Goal: Task Accomplishment & Management: Use online tool/utility

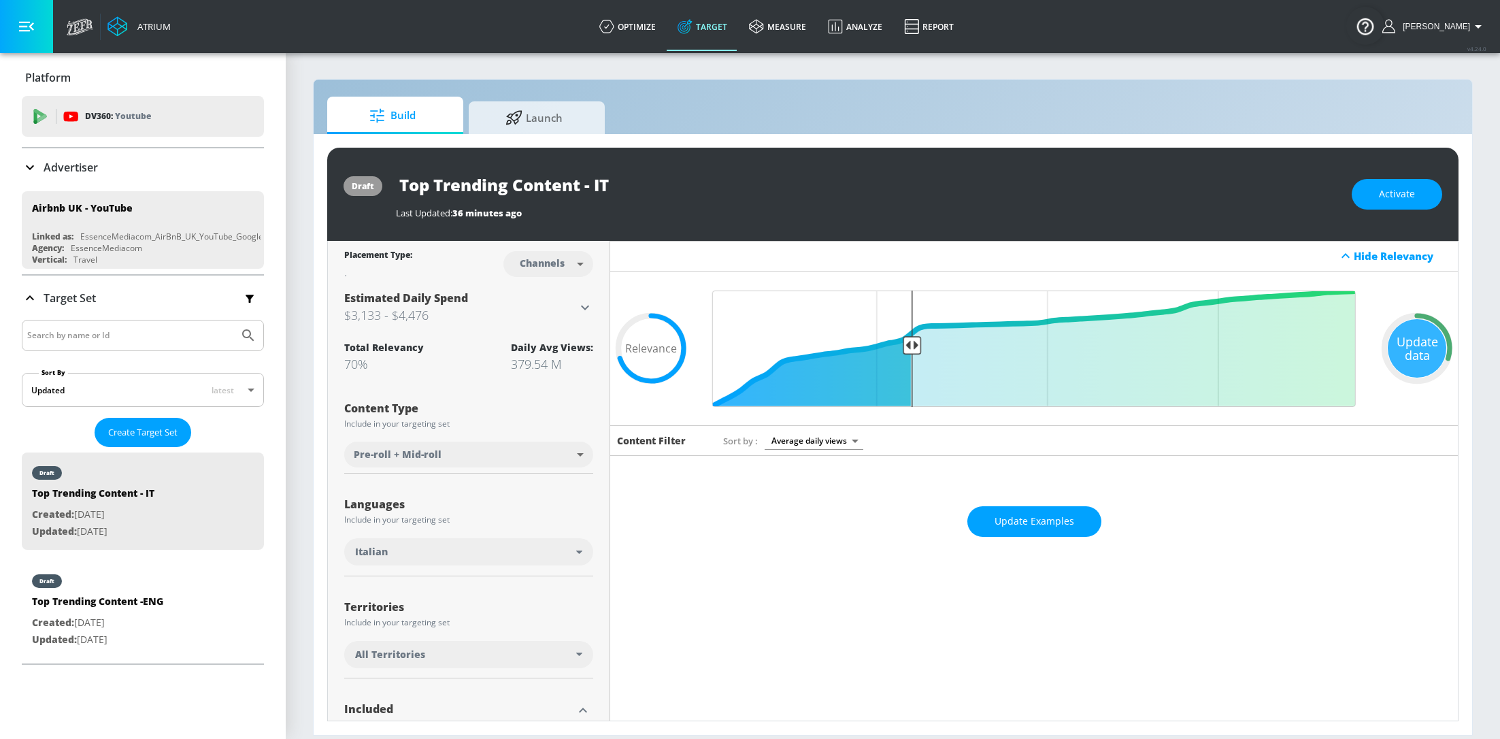
scroll to position [731, 0]
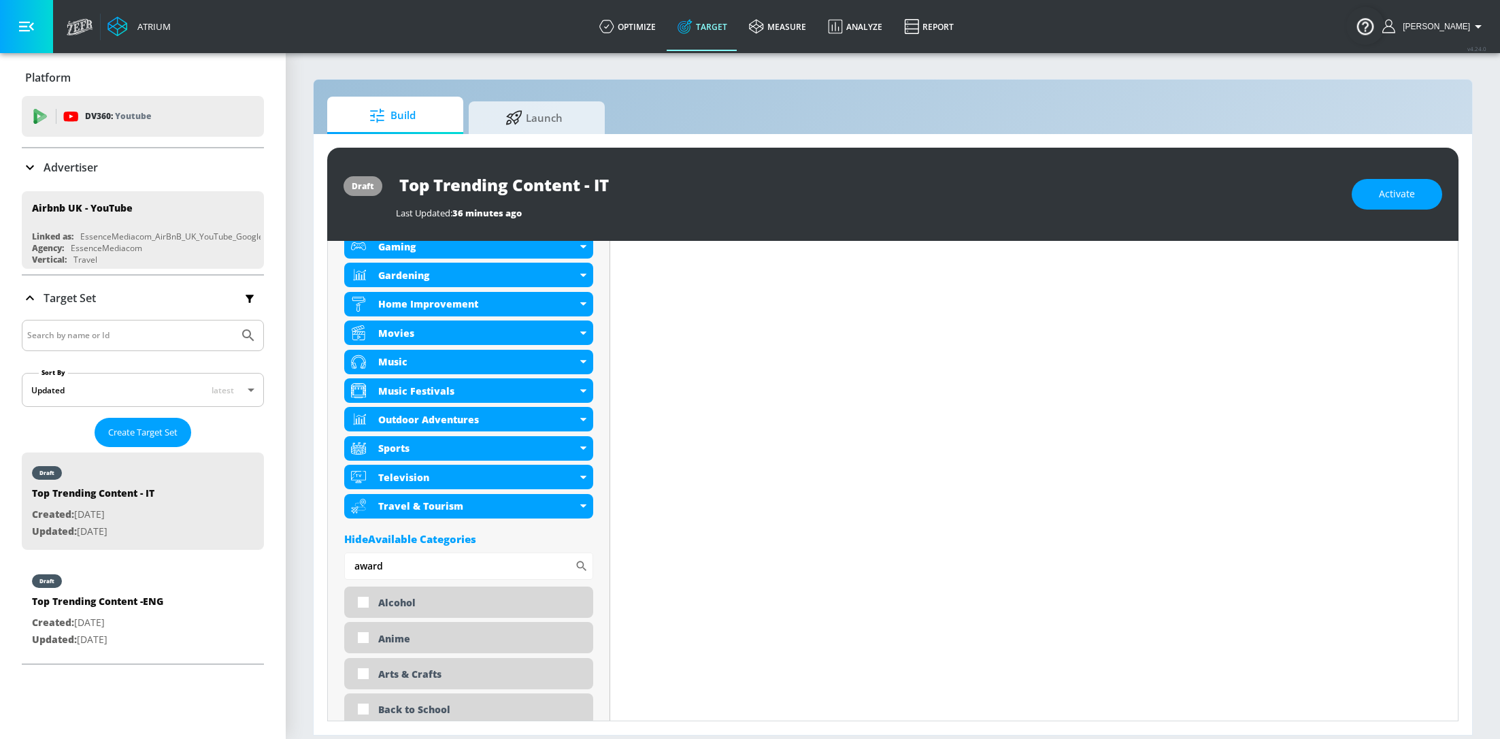
click at [104, 161] on div "Advertiser" at bounding box center [143, 167] width 242 height 16
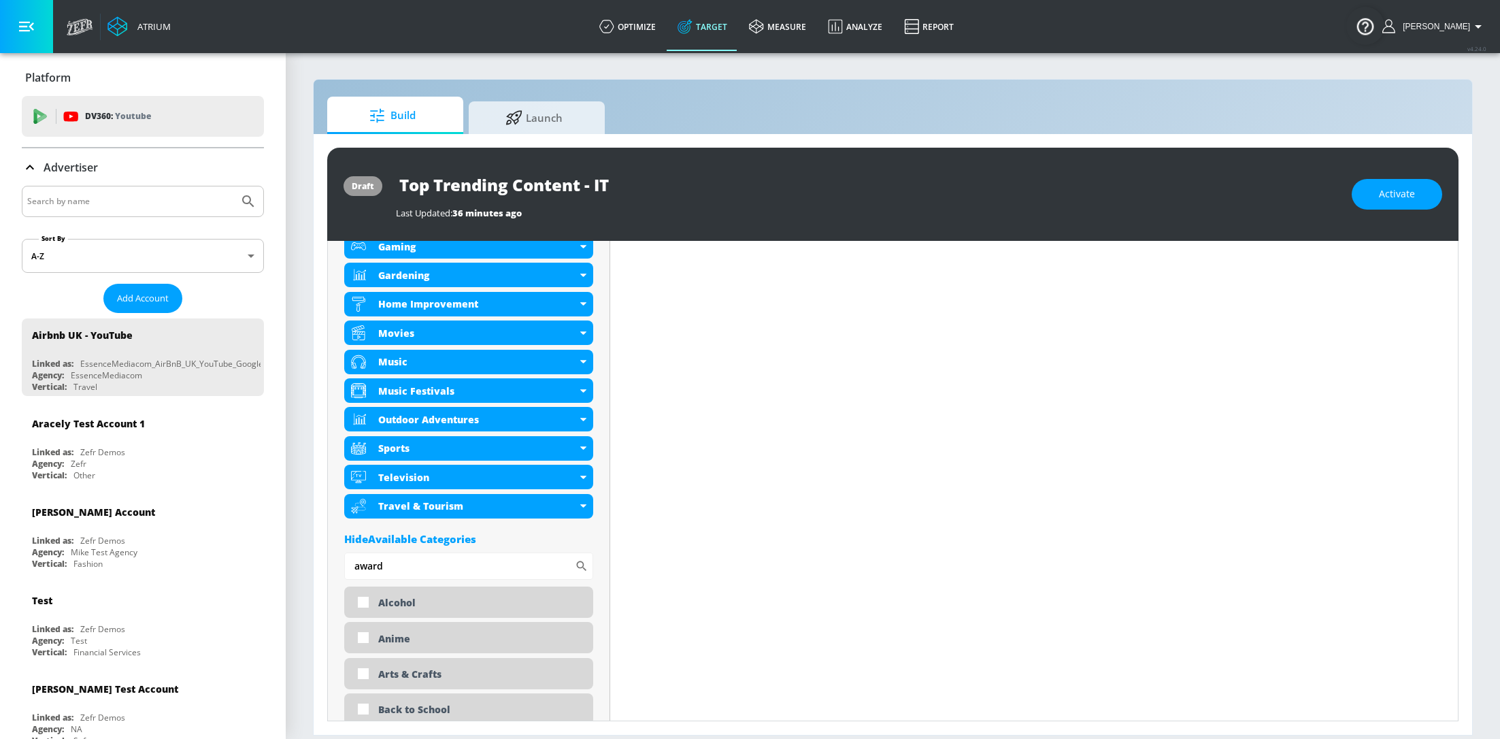
click at [119, 201] on input "Search by name" at bounding box center [130, 202] width 206 height 18
type input "wbth"
click at [233, 186] on button "Submit Search" at bounding box center [248, 201] width 30 height 30
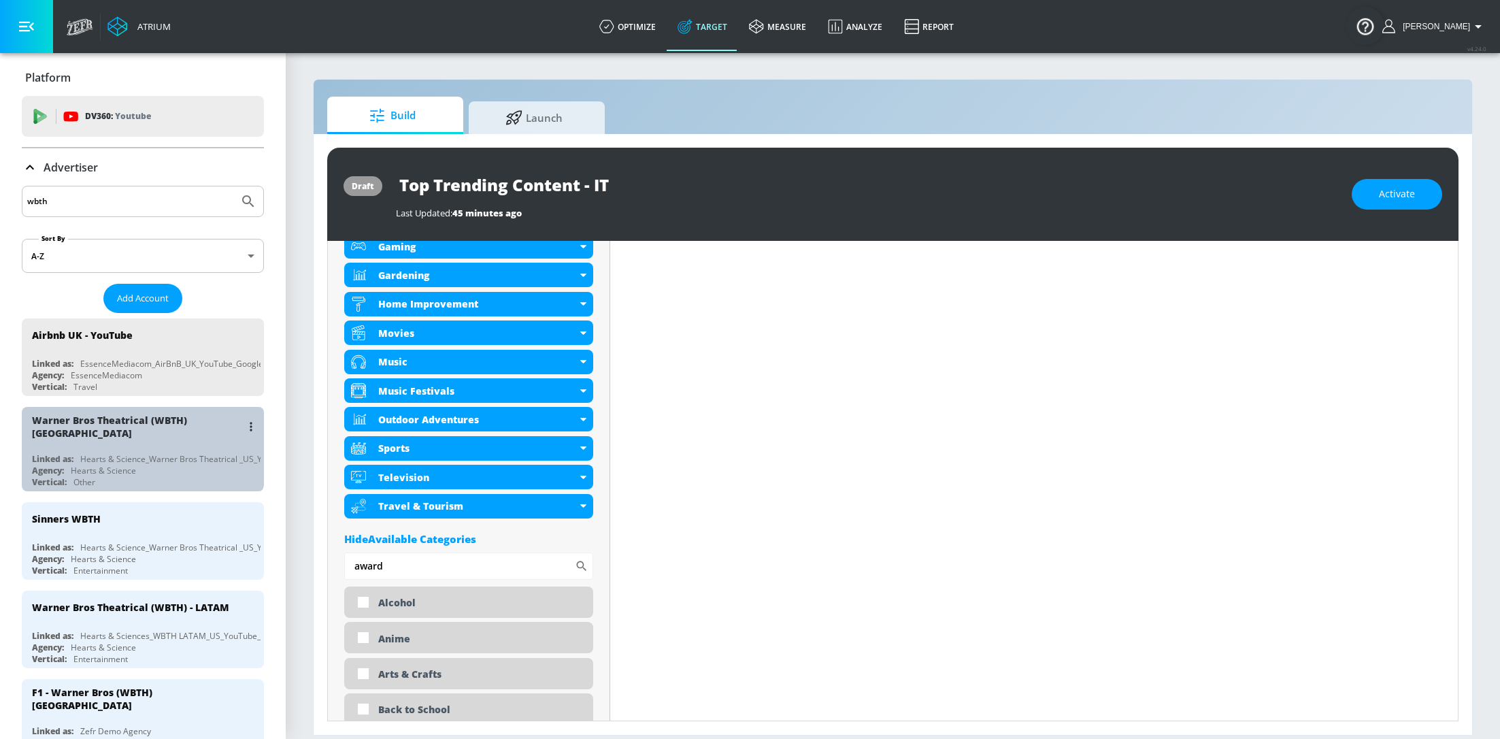
click at [91, 437] on div "Warner Bros Theatrical (WBTH) US" at bounding box center [146, 426] width 229 height 39
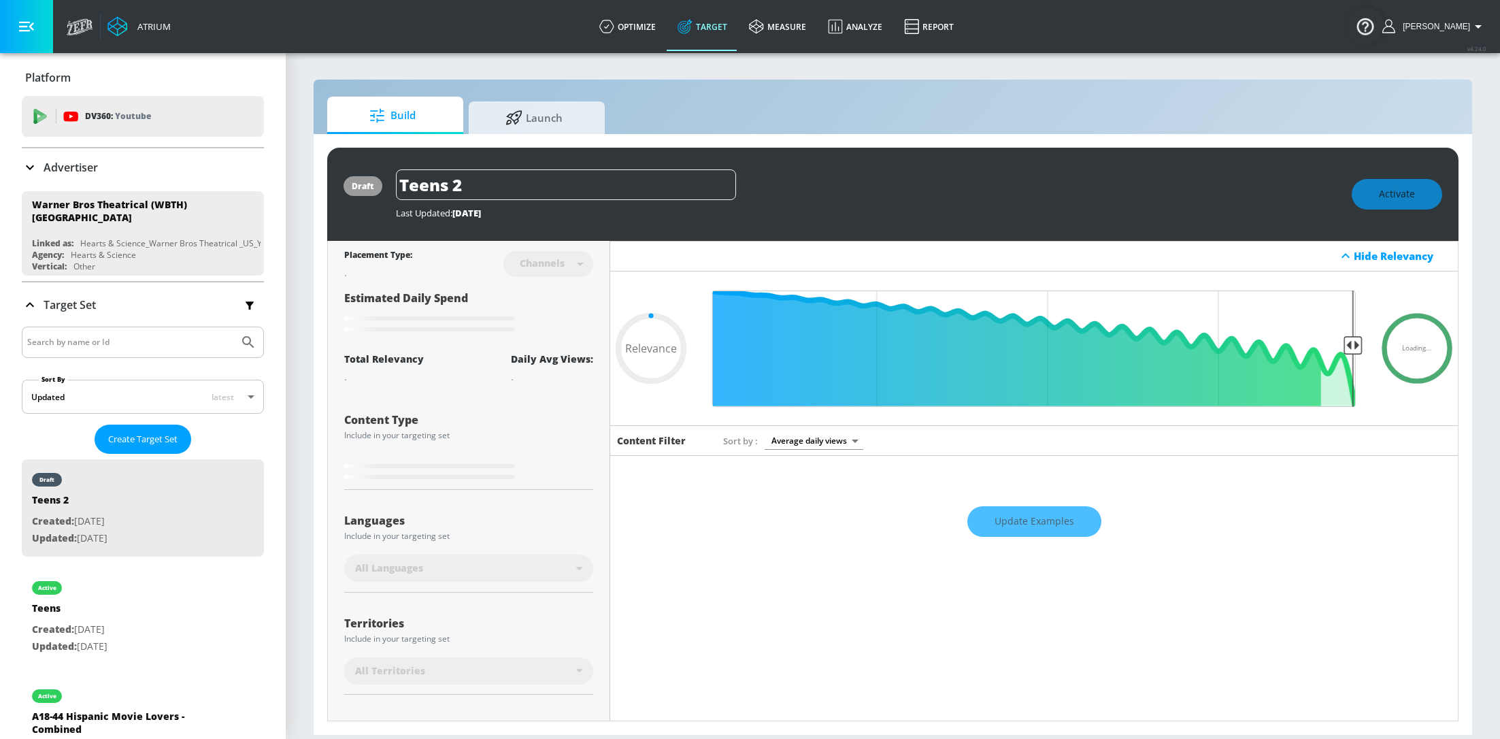
click at [29, 302] on icon at bounding box center [30, 305] width 16 height 16
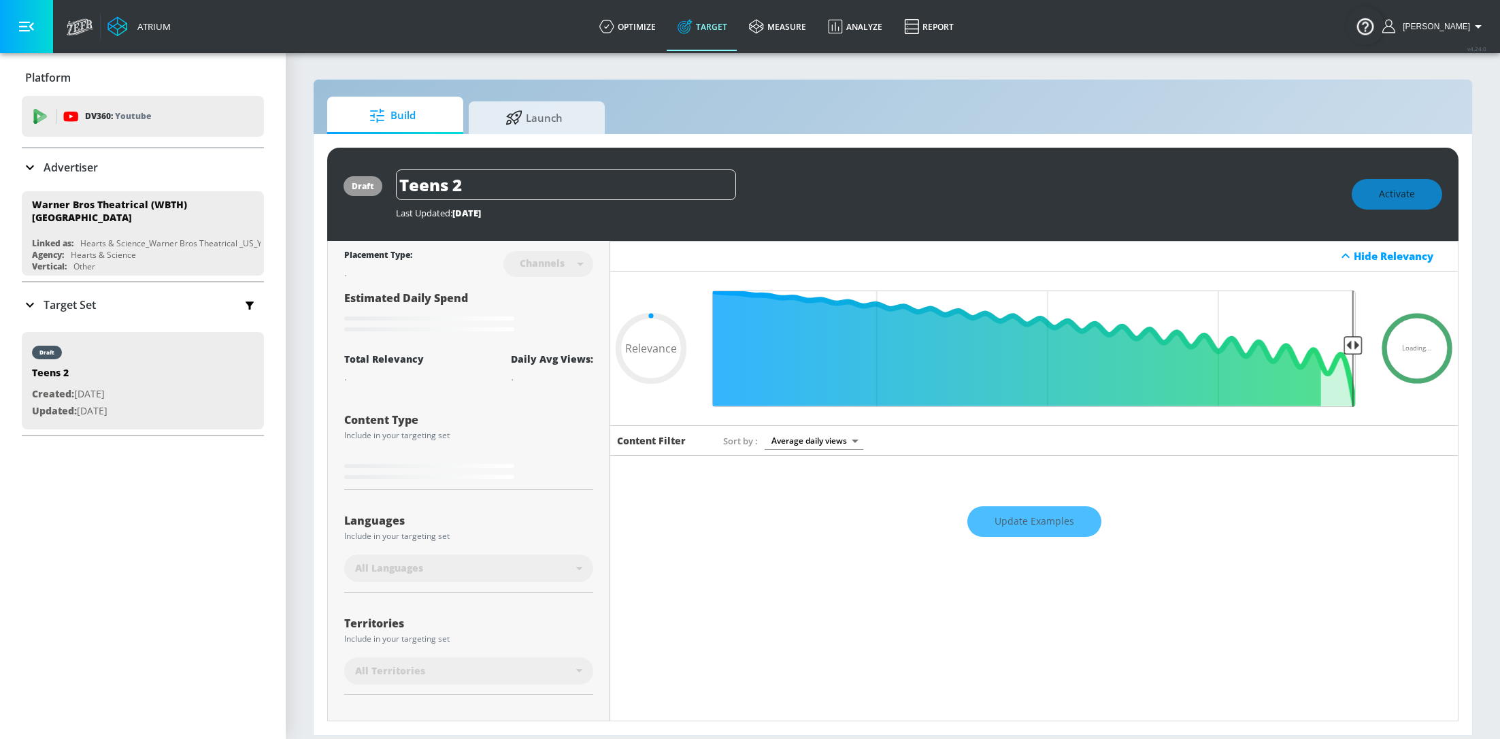
type input "0.6"
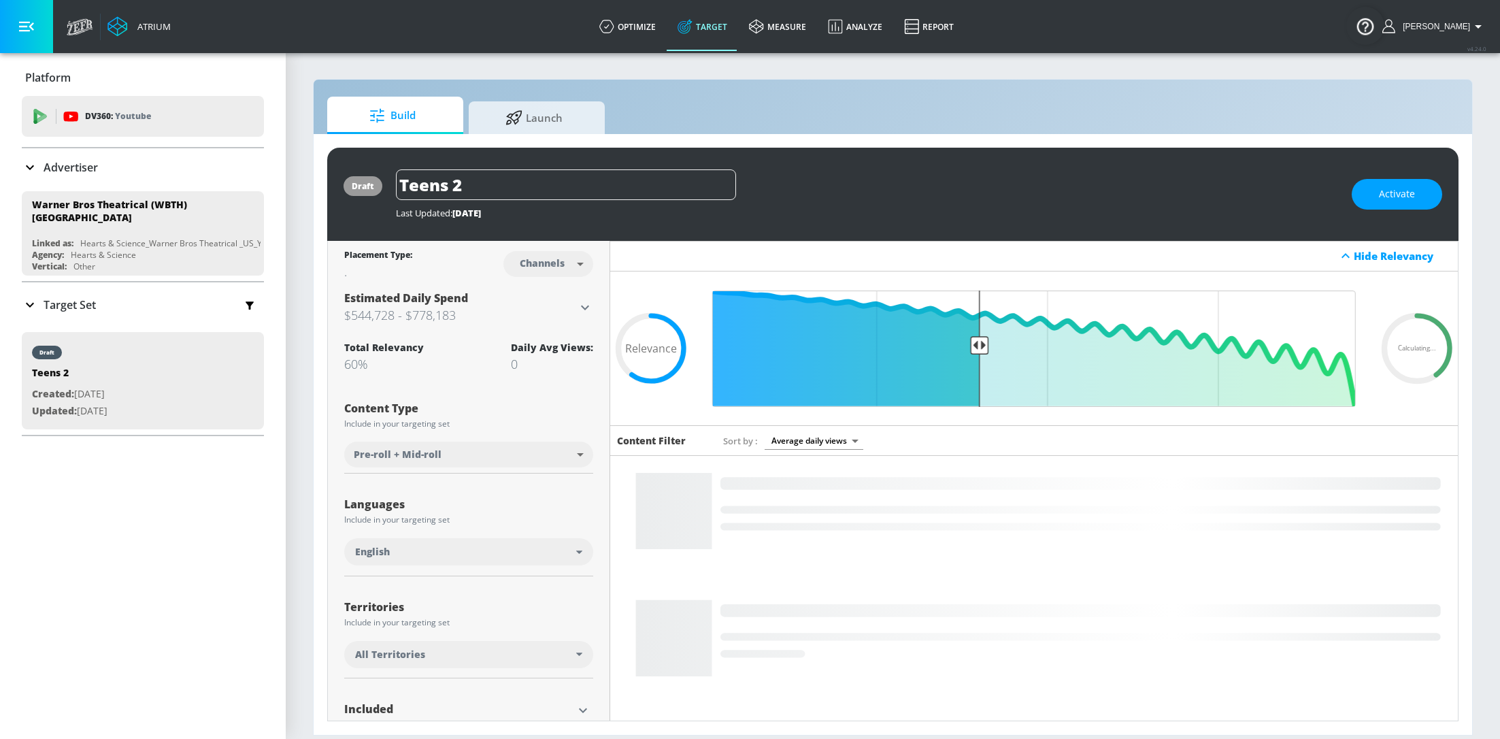
click at [52, 297] on p "Target Set" at bounding box center [70, 304] width 52 height 15
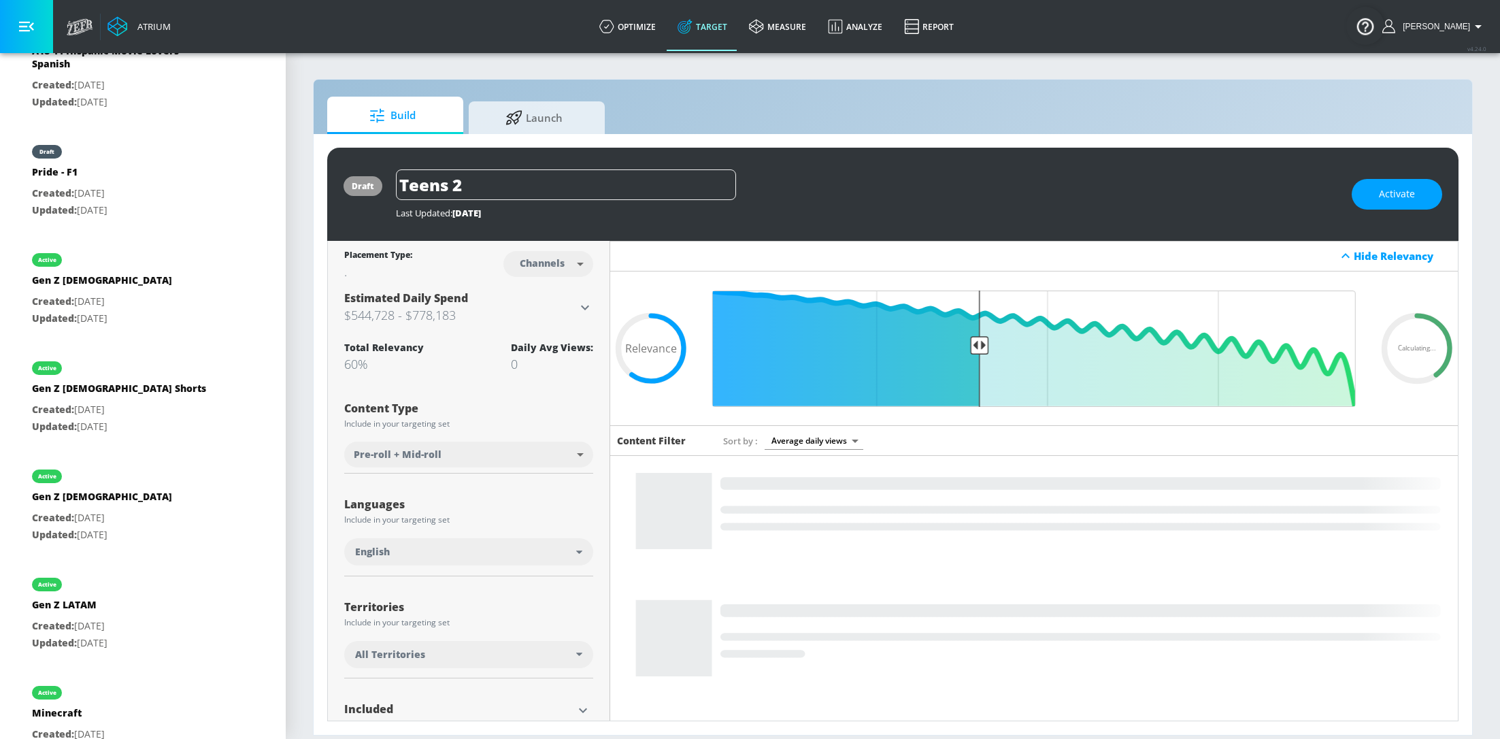
scroll to position [1008, 0]
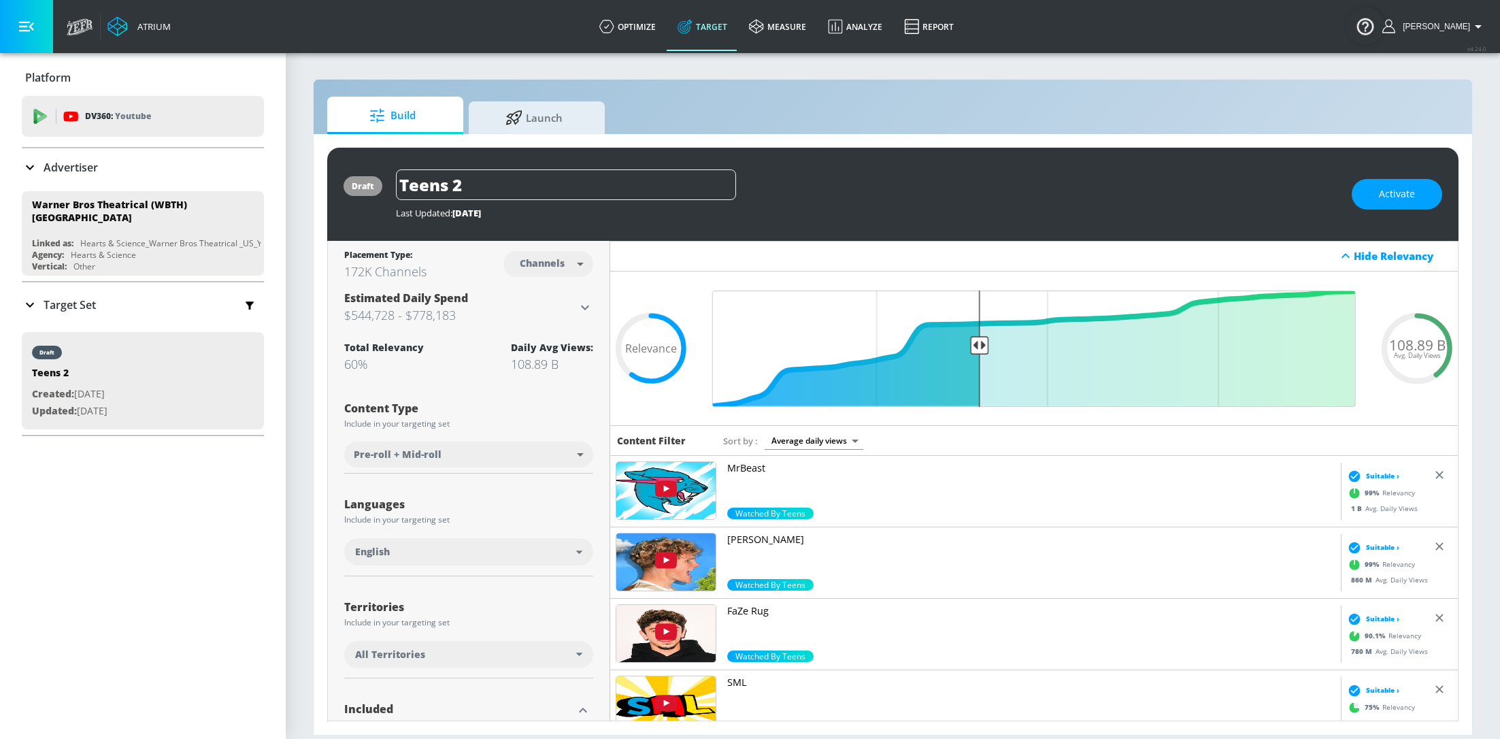
click at [78, 179] on div "Advertiser" at bounding box center [143, 167] width 242 height 38
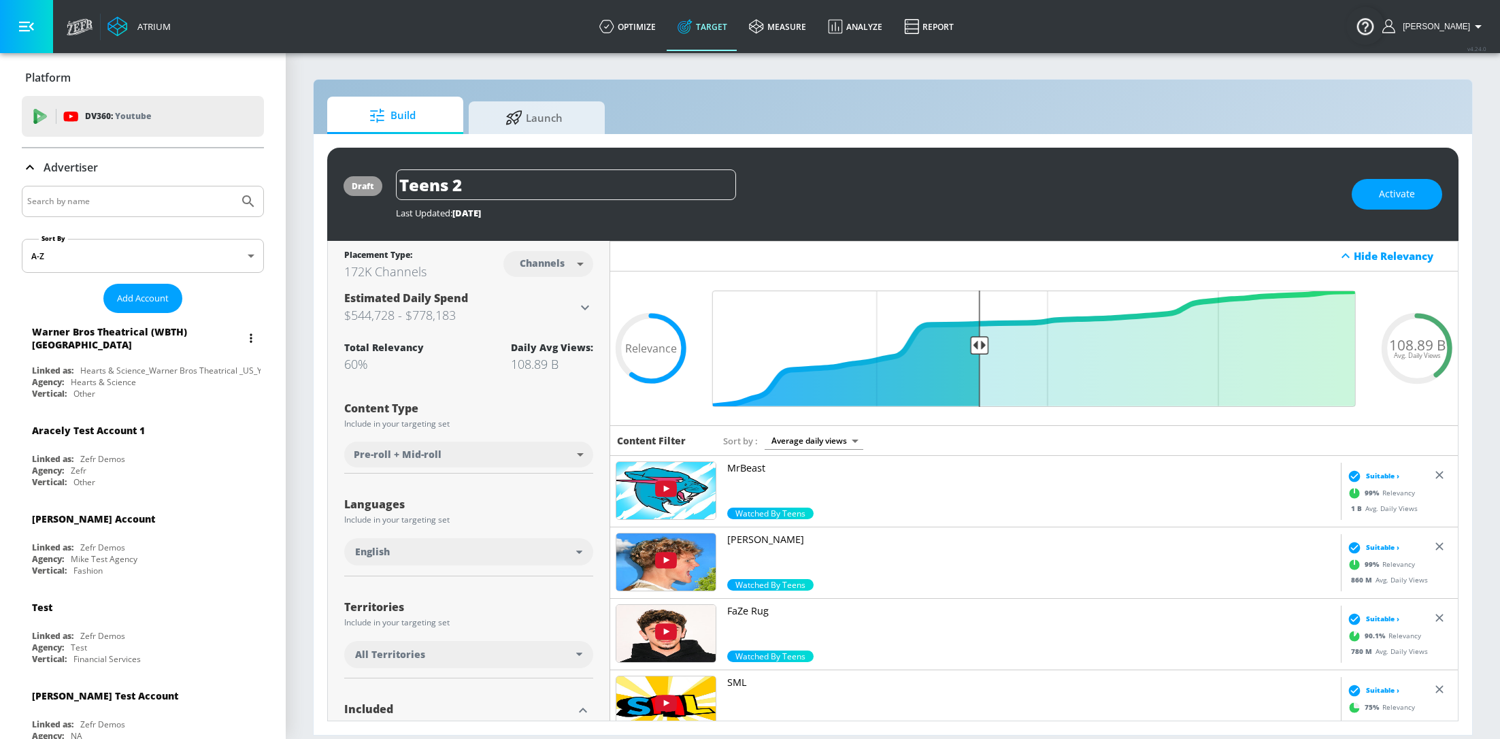
click at [108, 376] on div "Hearts & Science" at bounding box center [103, 382] width 65 height 12
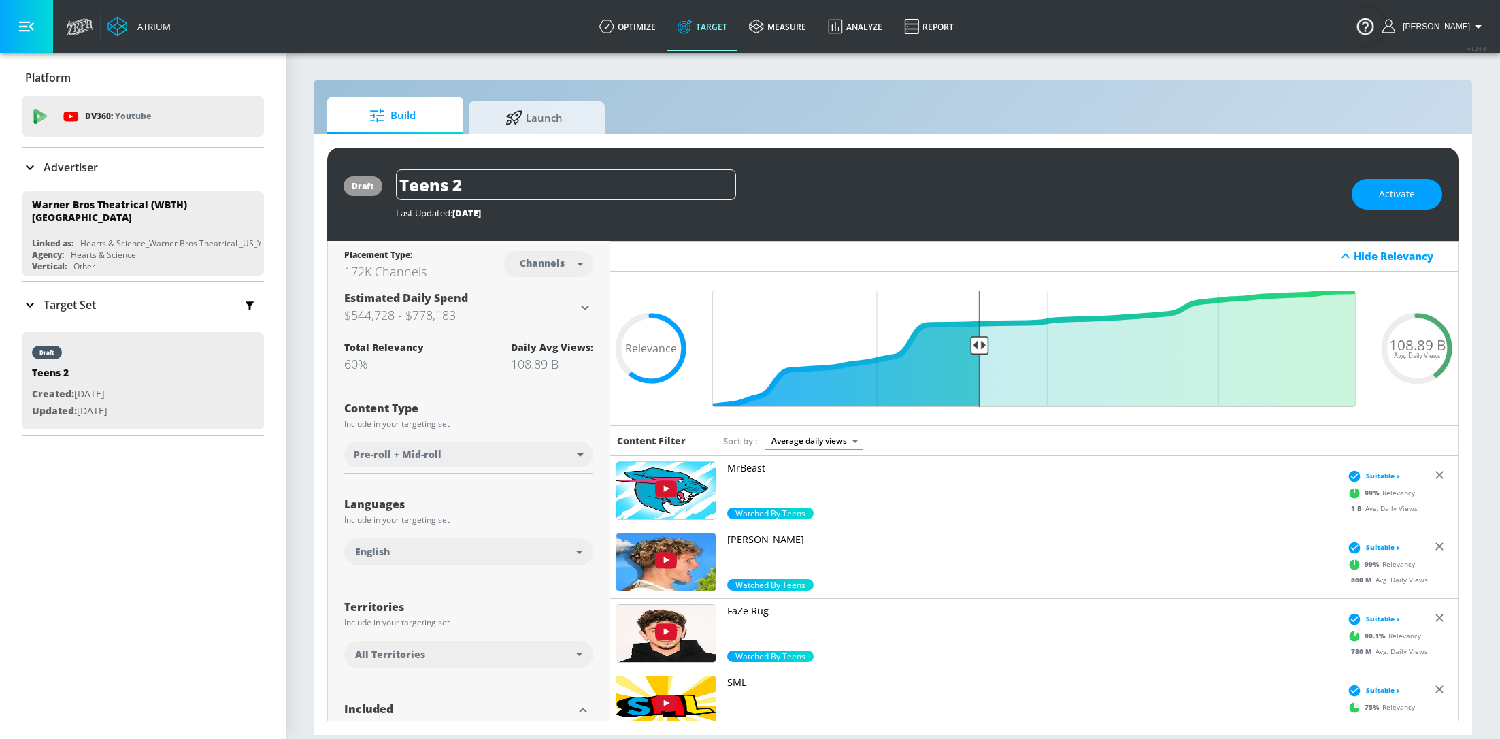
click at [63, 291] on div "Target Set" at bounding box center [143, 305] width 242 height 29
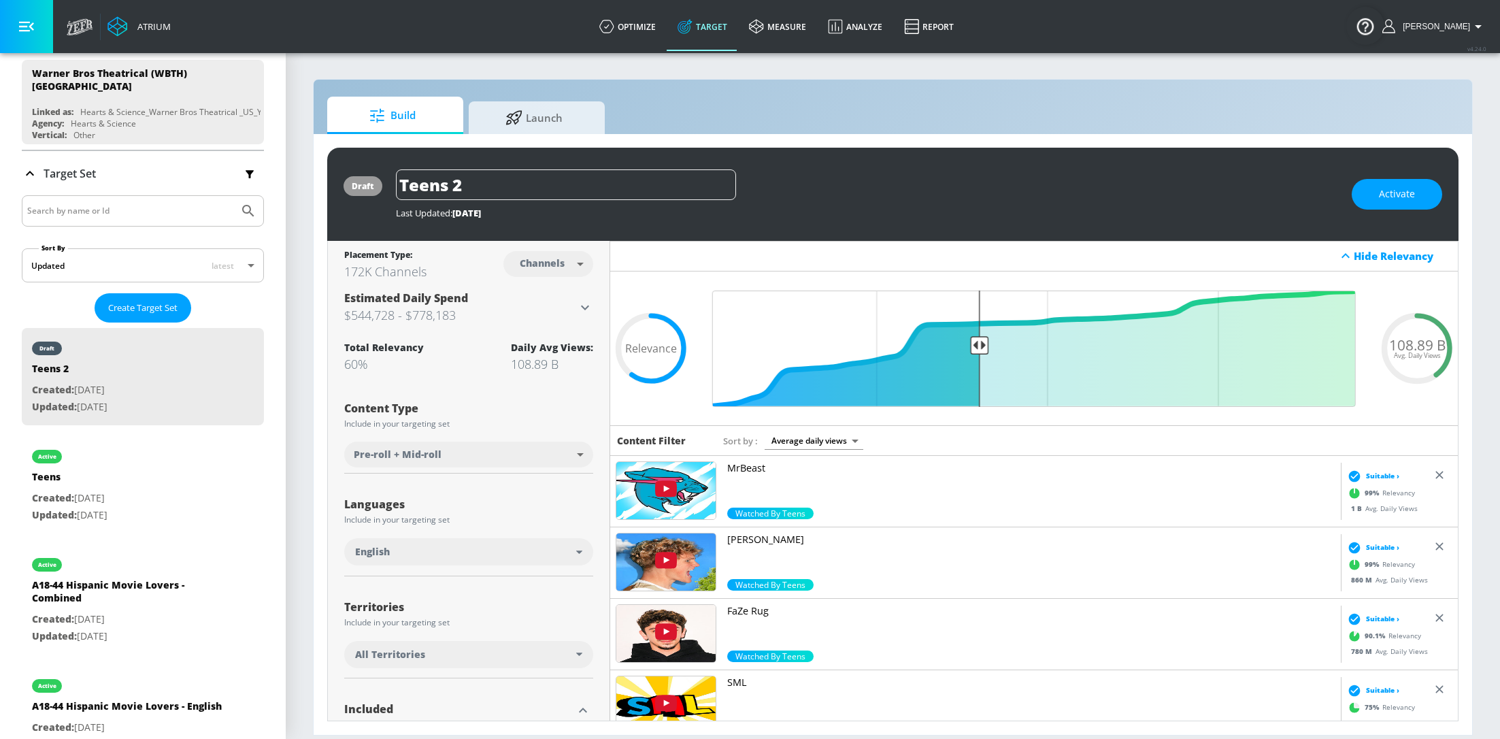
scroll to position [123, 0]
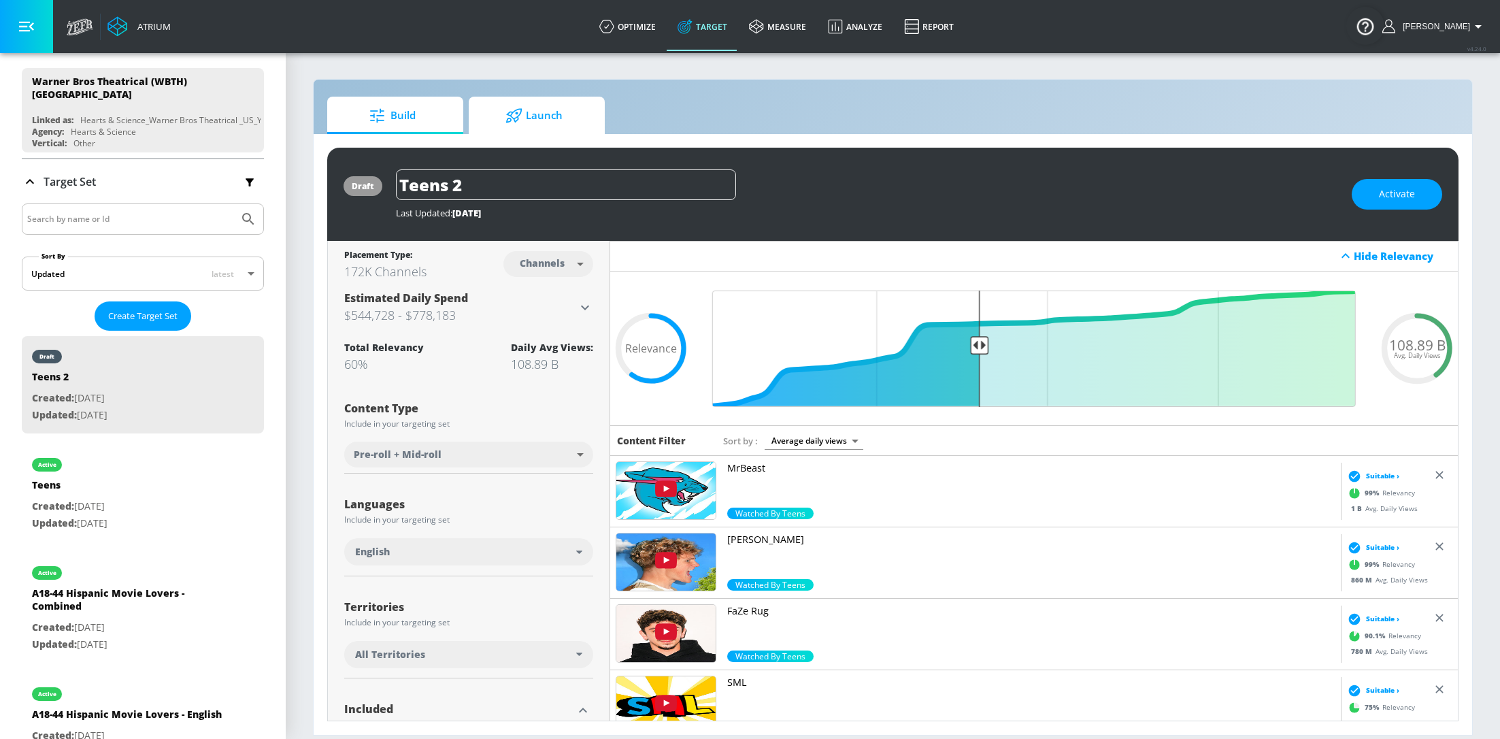
click at [558, 127] on span "Launch" at bounding box center [533, 115] width 103 height 33
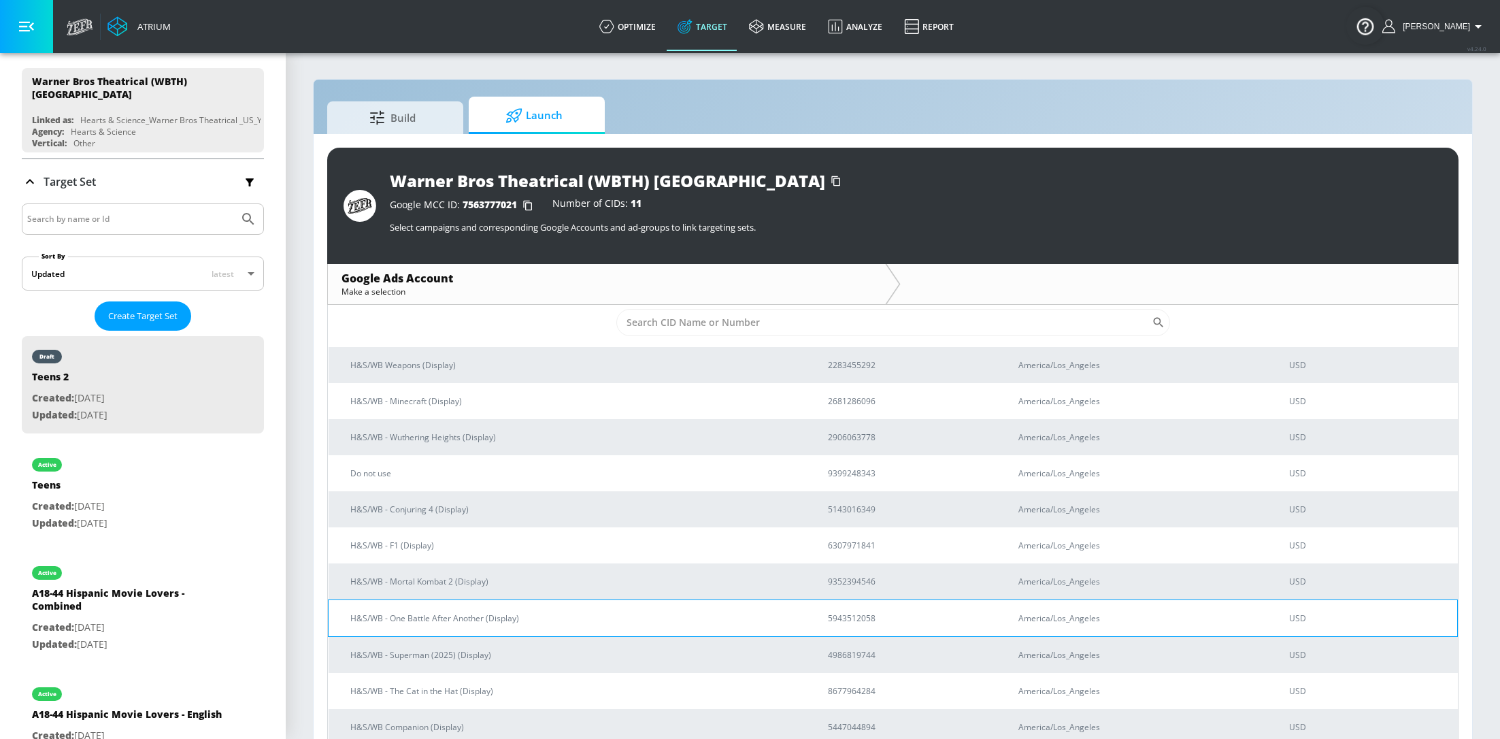
scroll to position [19, 0]
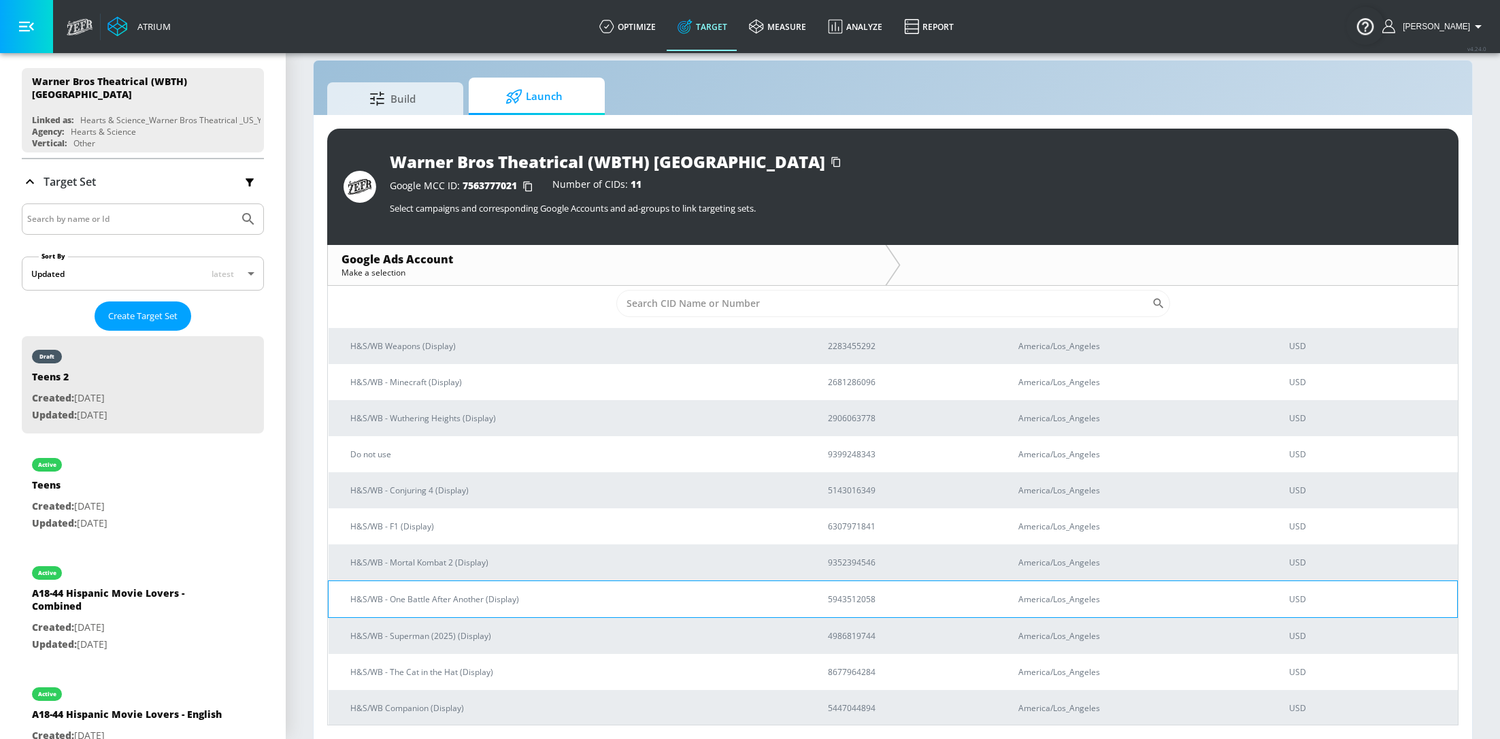
click at [620, 599] on p "H&S/WB - One Battle After Another (Display)" at bounding box center [572, 599] width 445 height 14
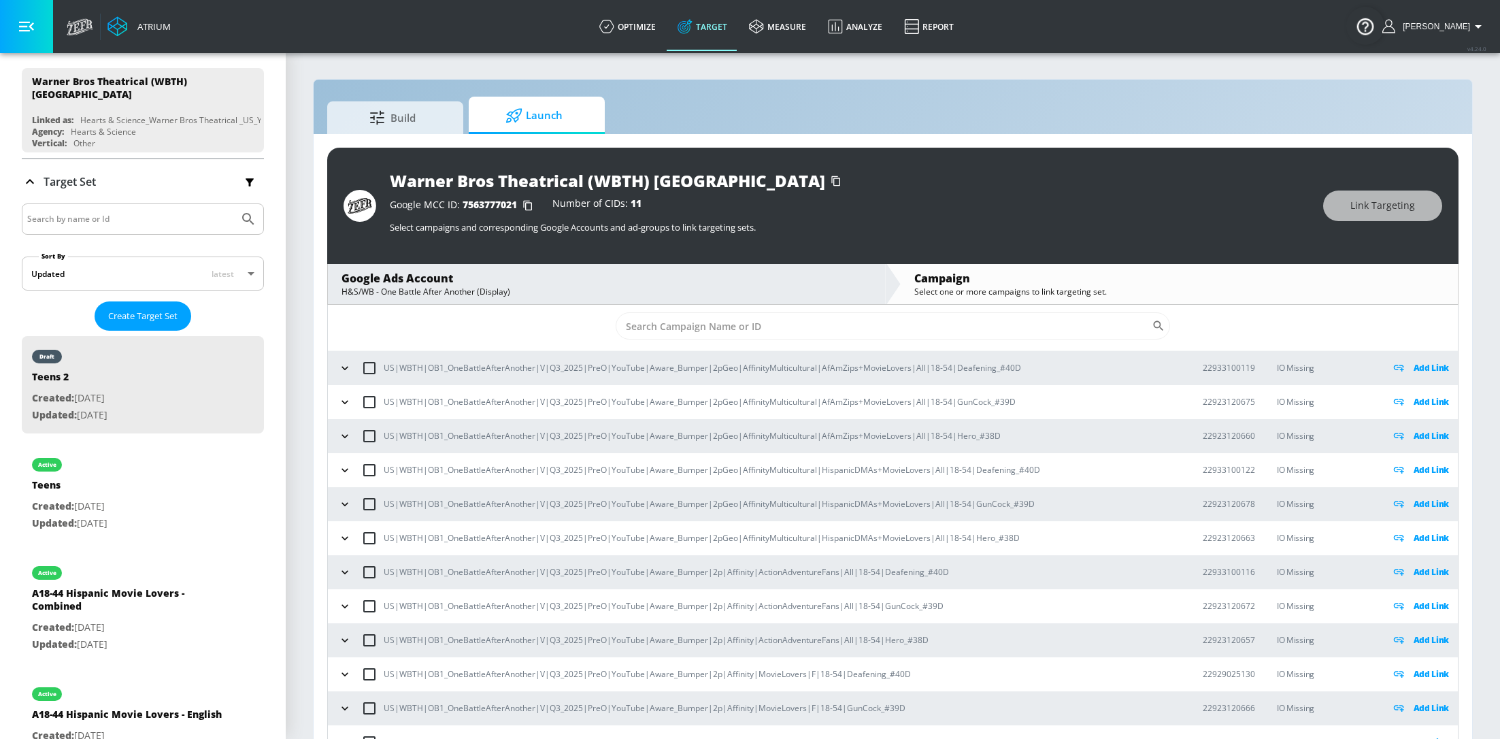
click at [701, 339] on td "​" at bounding box center [893, 326] width 1130 height 50
click at [695, 331] on input "Sort By" at bounding box center [884, 325] width 536 height 27
paste input "22928640449"
type input "22928640449"
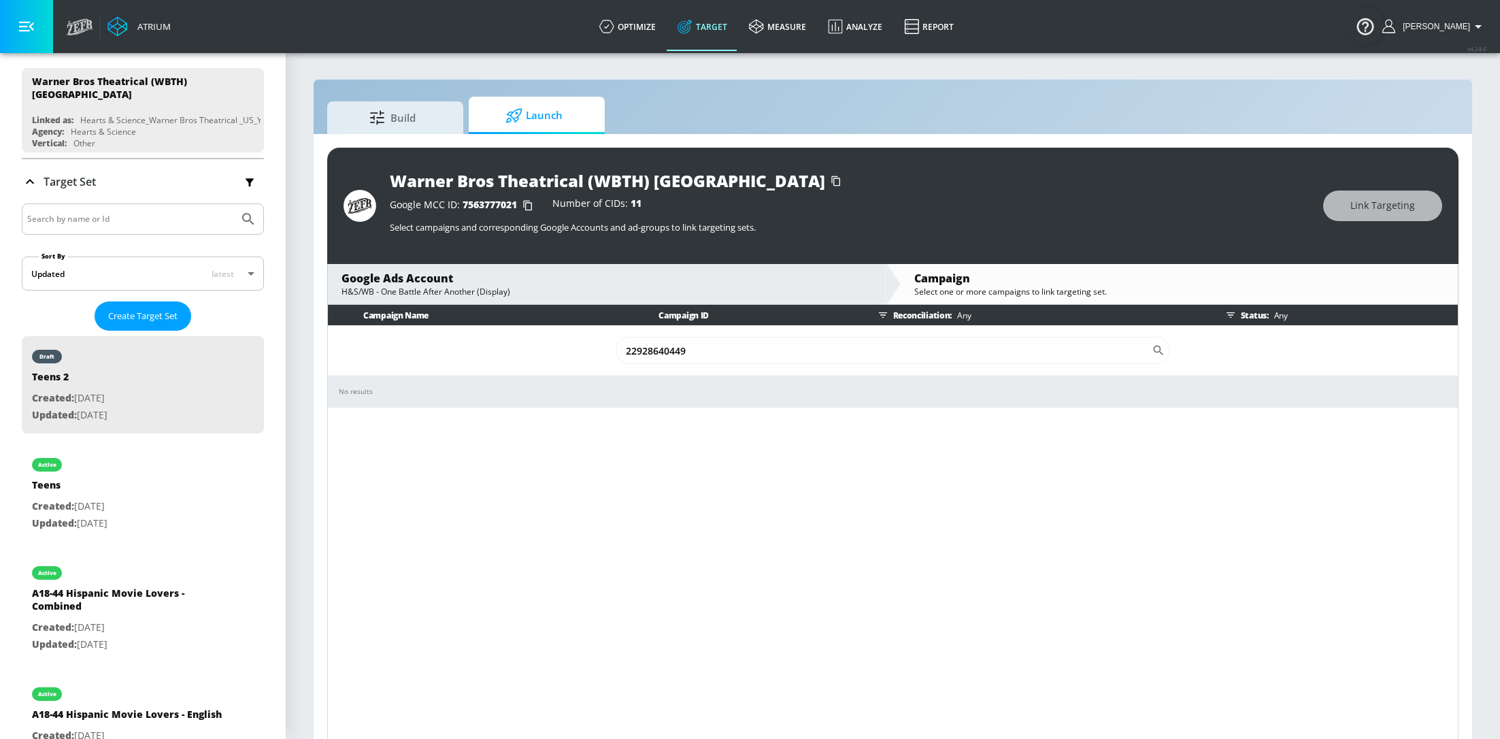
drag, startPoint x: 698, startPoint y: 346, endPoint x: 542, endPoint y: 336, distance: 156.8
click at [542, 336] on td "22928640449 ​" at bounding box center [893, 351] width 1130 height 50
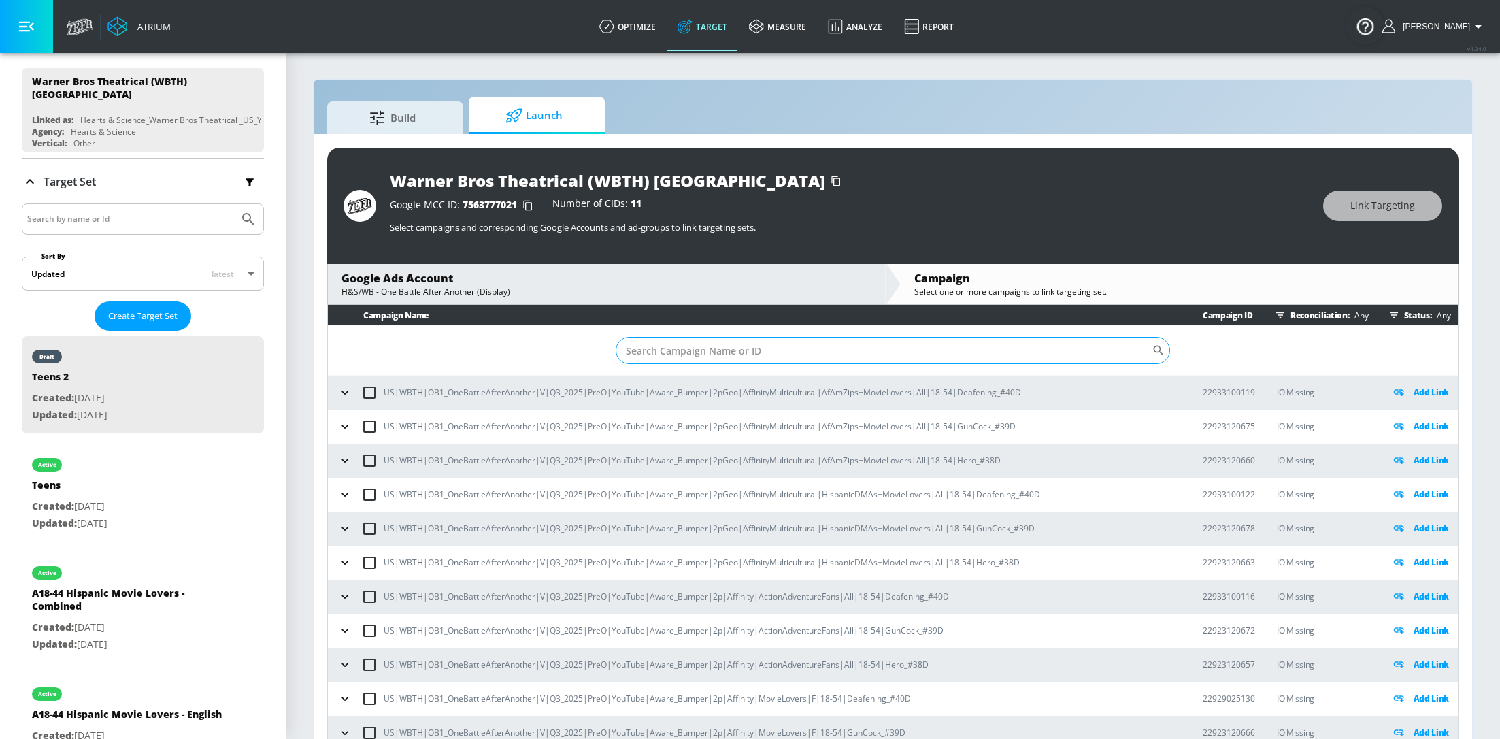
click at [719, 350] on input "Sort By" at bounding box center [884, 350] width 536 height 27
paste input "22928640449"
type input "22928640449"
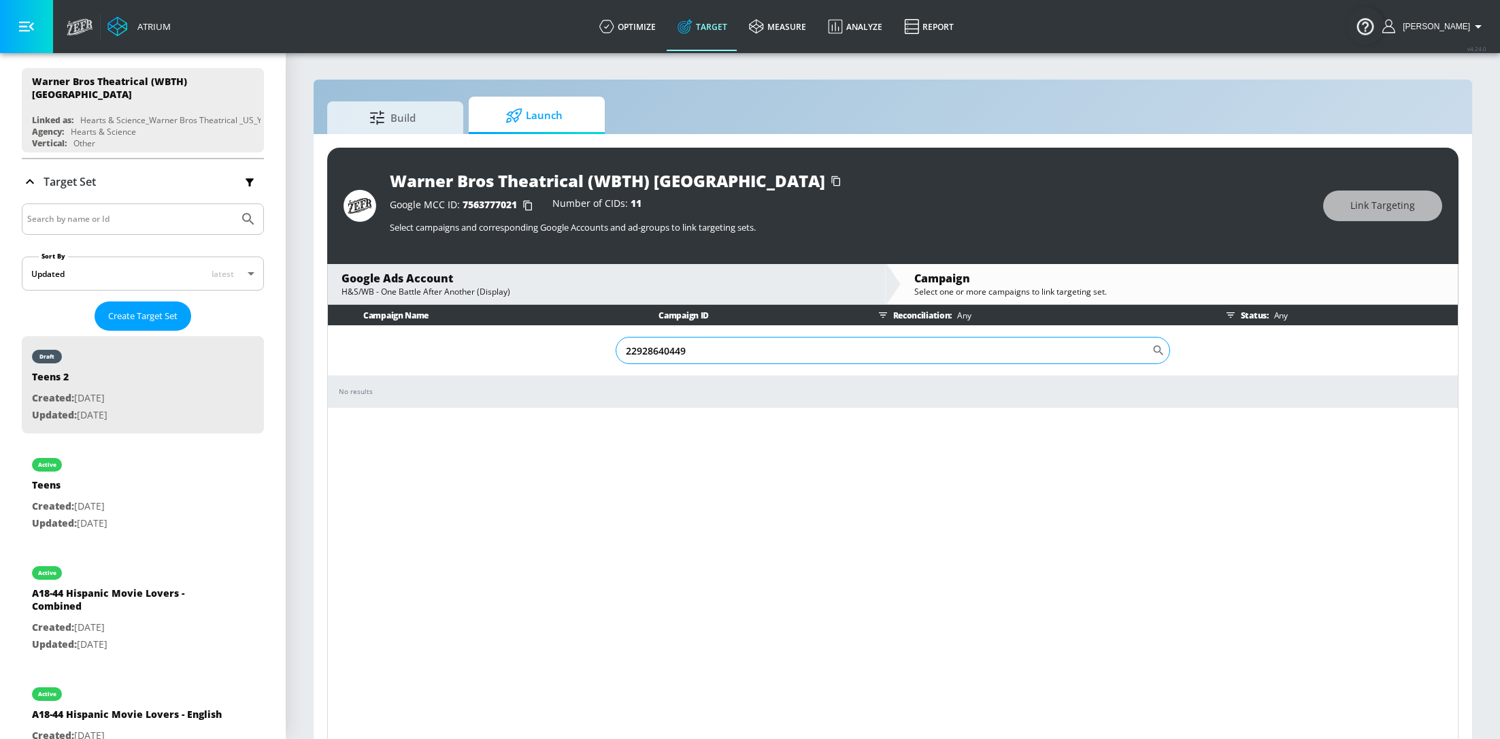
click at [745, 349] on input "22928640449" at bounding box center [884, 350] width 536 height 27
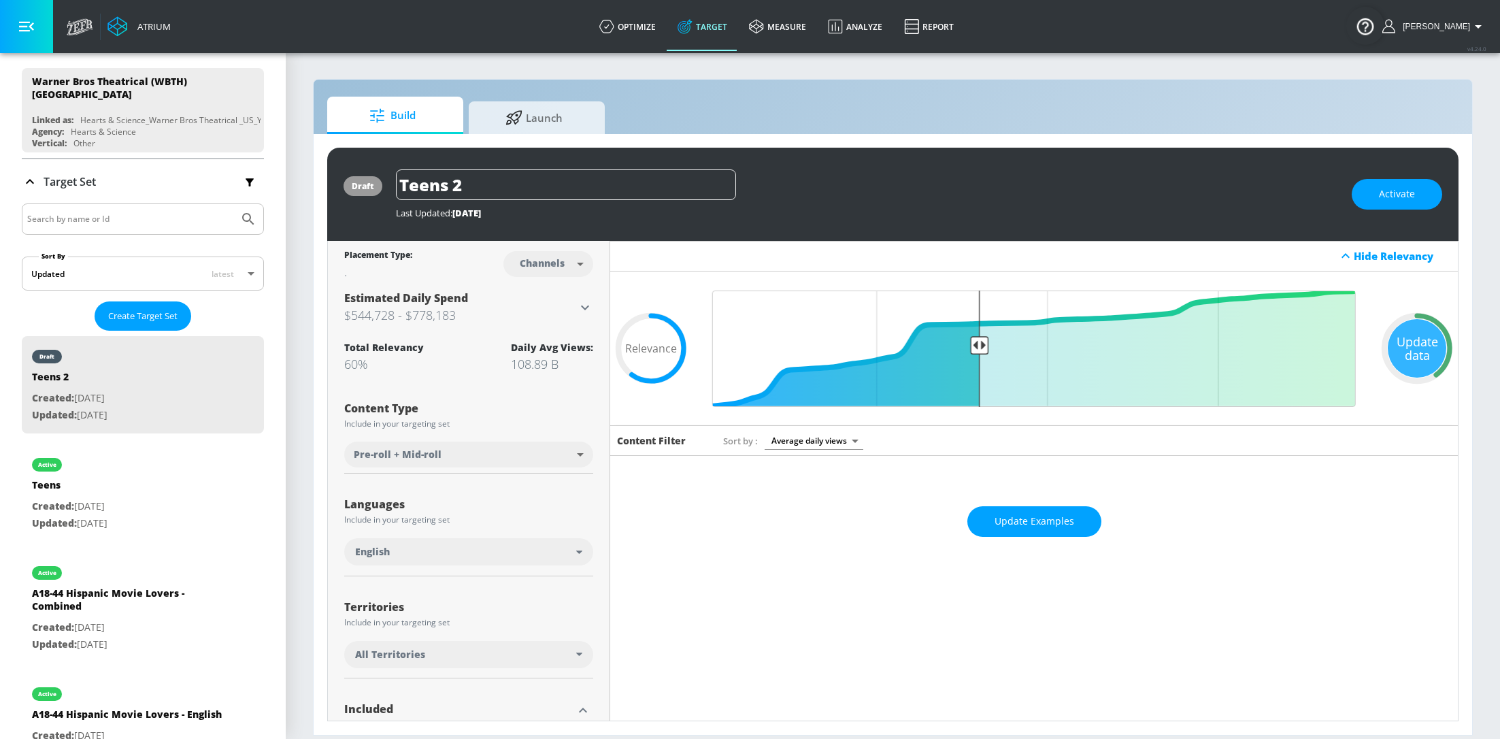
click at [571, 98] on div "Build Launch" at bounding box center [892, 115] width 1131 height 37
click at [549, 125] on span "Launch" at bounding box center [533, 115] width 103 height 33
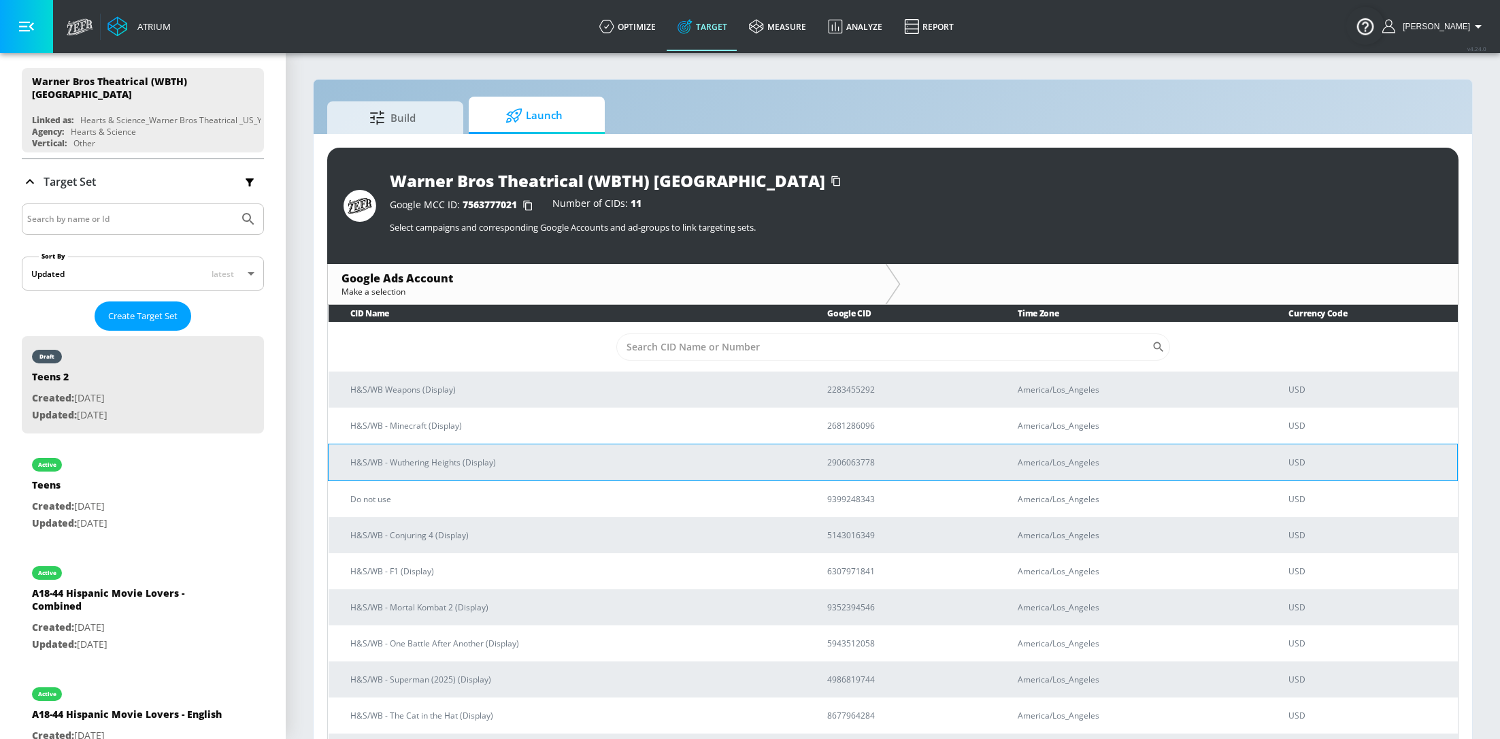
click at [512, 469] on td "H&S/WB - Wuthering Heights (Display)" at bounding box center [568, 462] width 478 height 37
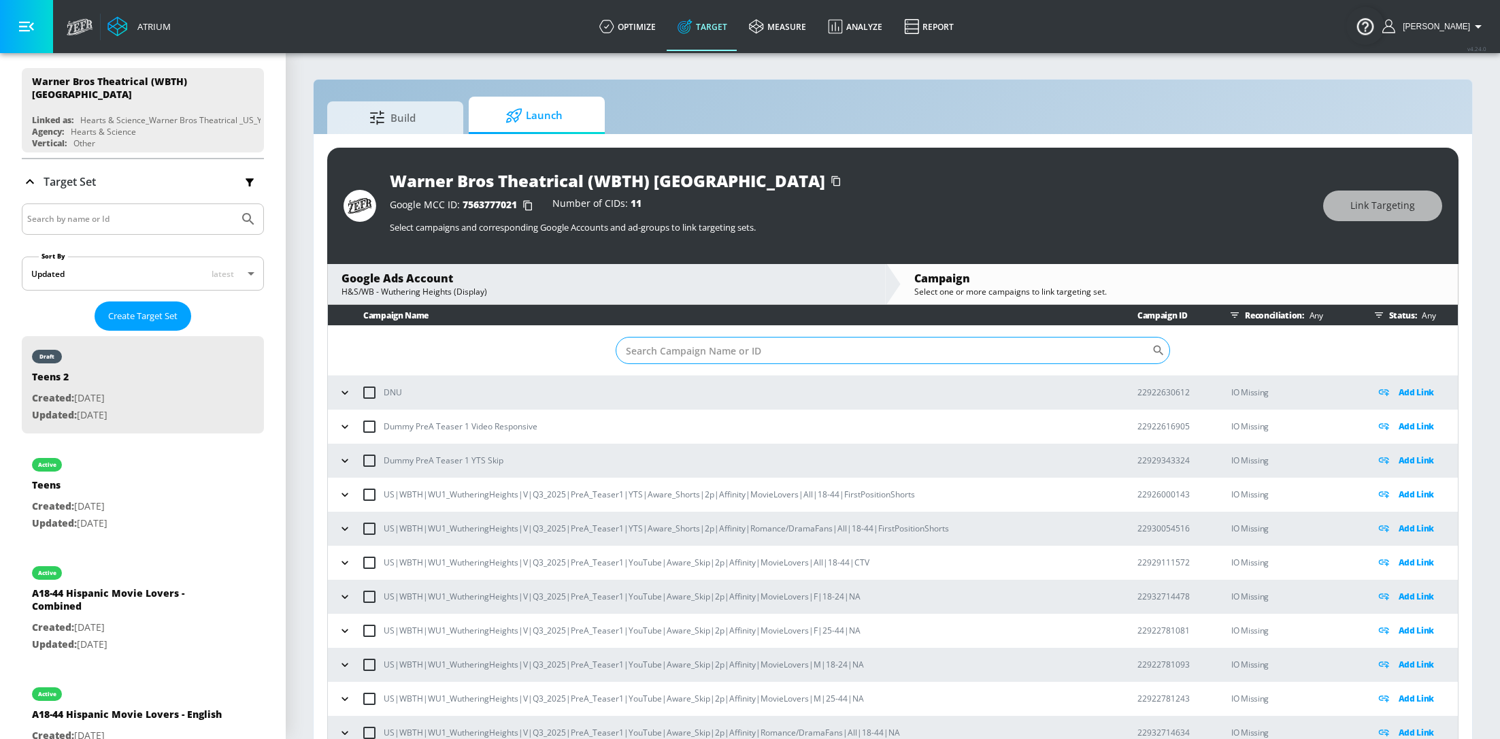
click at [692, 354] on input "Sort By" at bounding box center [884, 350] width 536 height 27
paste input "22928640449"
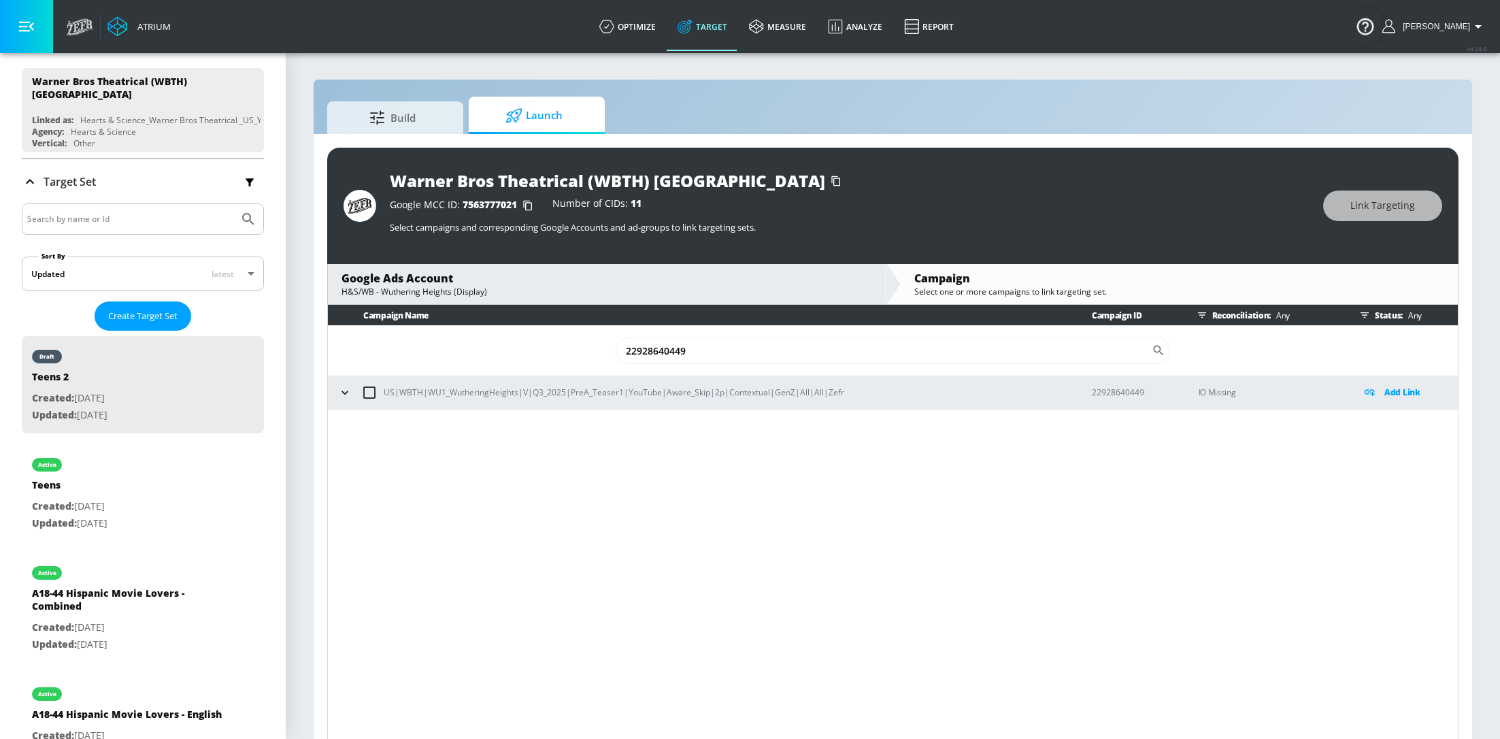
type input "22928640449"
click at [341, 396] on icon "button" at bounding box center [345, 393] width 14 height 14
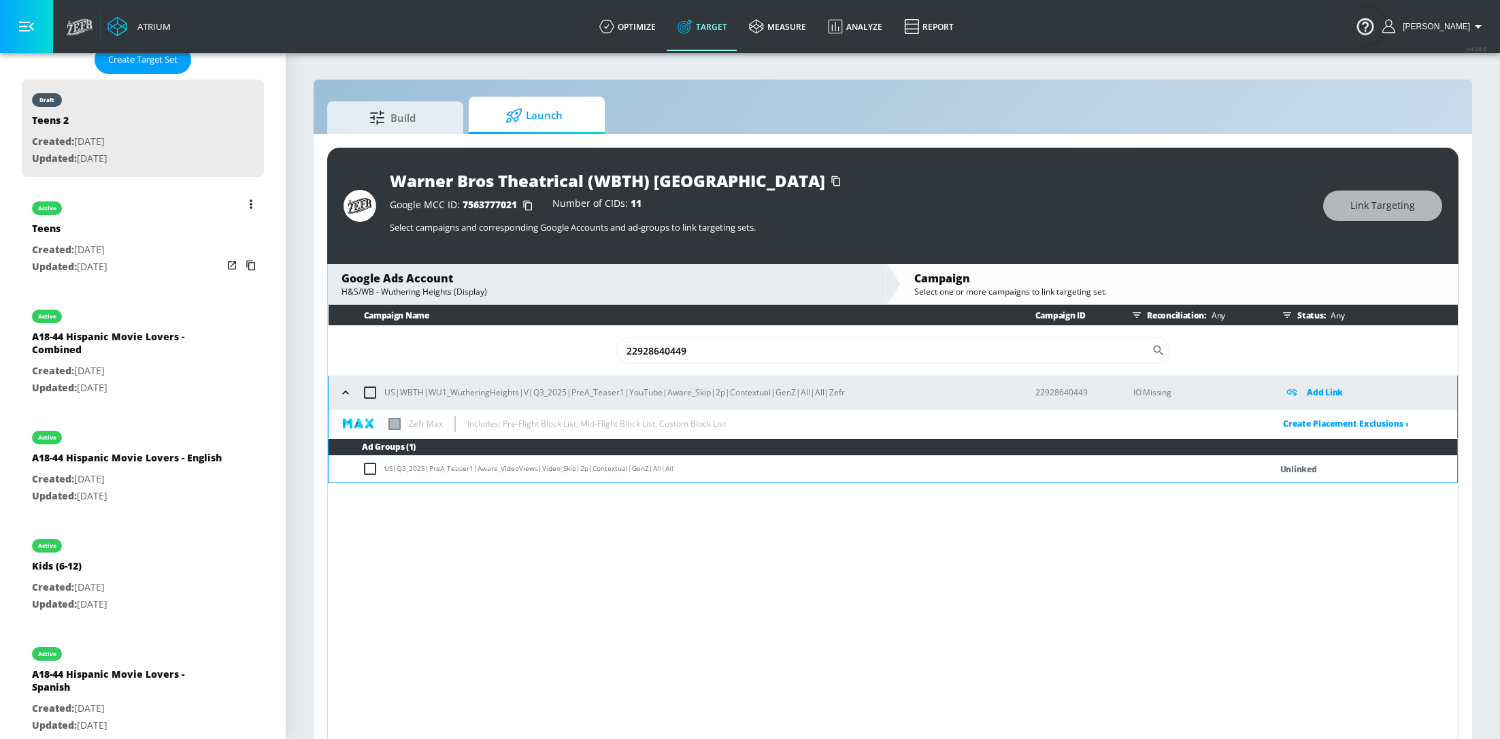
scroll to position [384, 0]
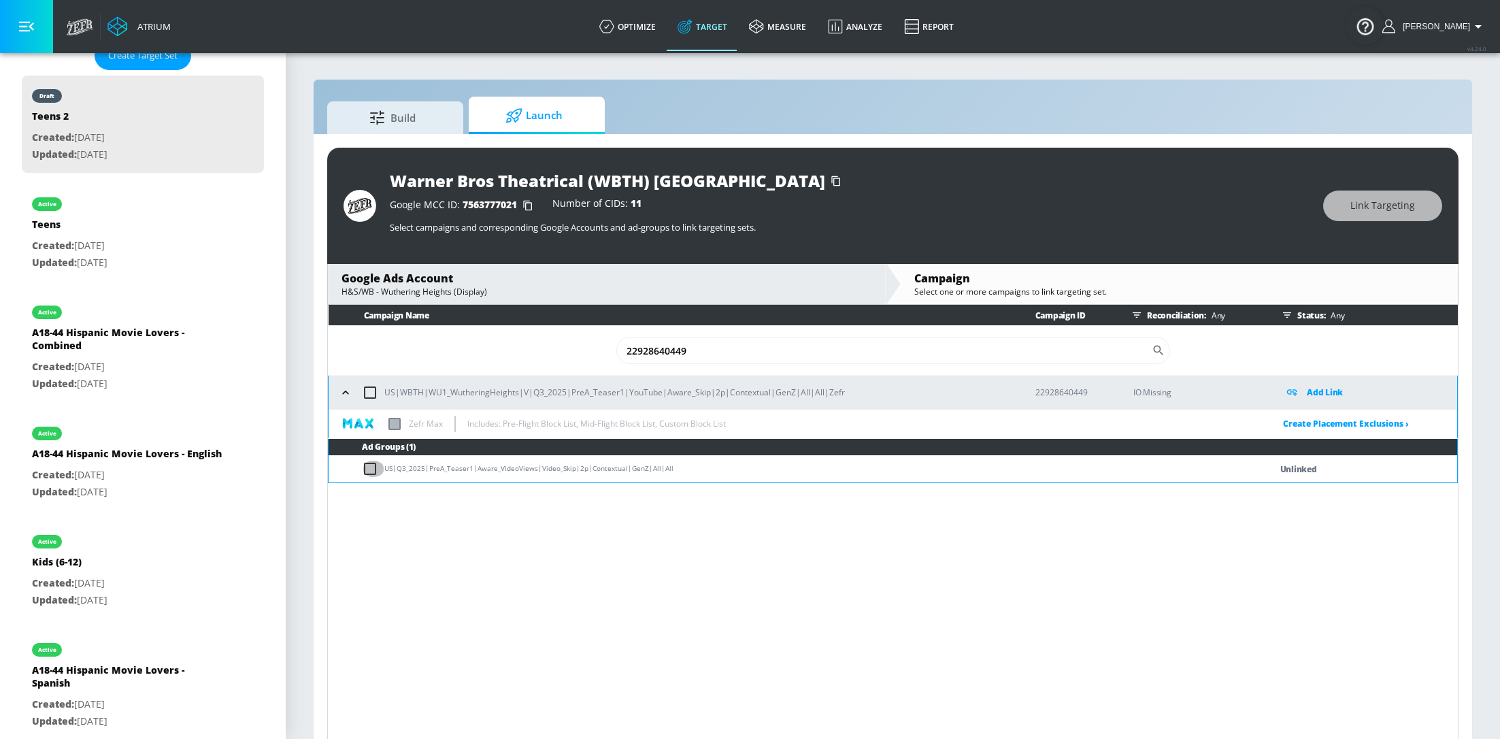
click at [364, 471] on input "checkbox" at bounding box center [373, 469] width 22 height 16
checkbox input "true"
click at [1312, 222] on div "Warner Bros Theatrical (WBTH) US Google MCC ID: 7563777021 Number of CIDs: 11 S…" at bounding box center [892, 206] width 1131 height 116
click at [1385, 206] on span "Link Targeting" at bounding box center [1382, 205] width 65 height 17
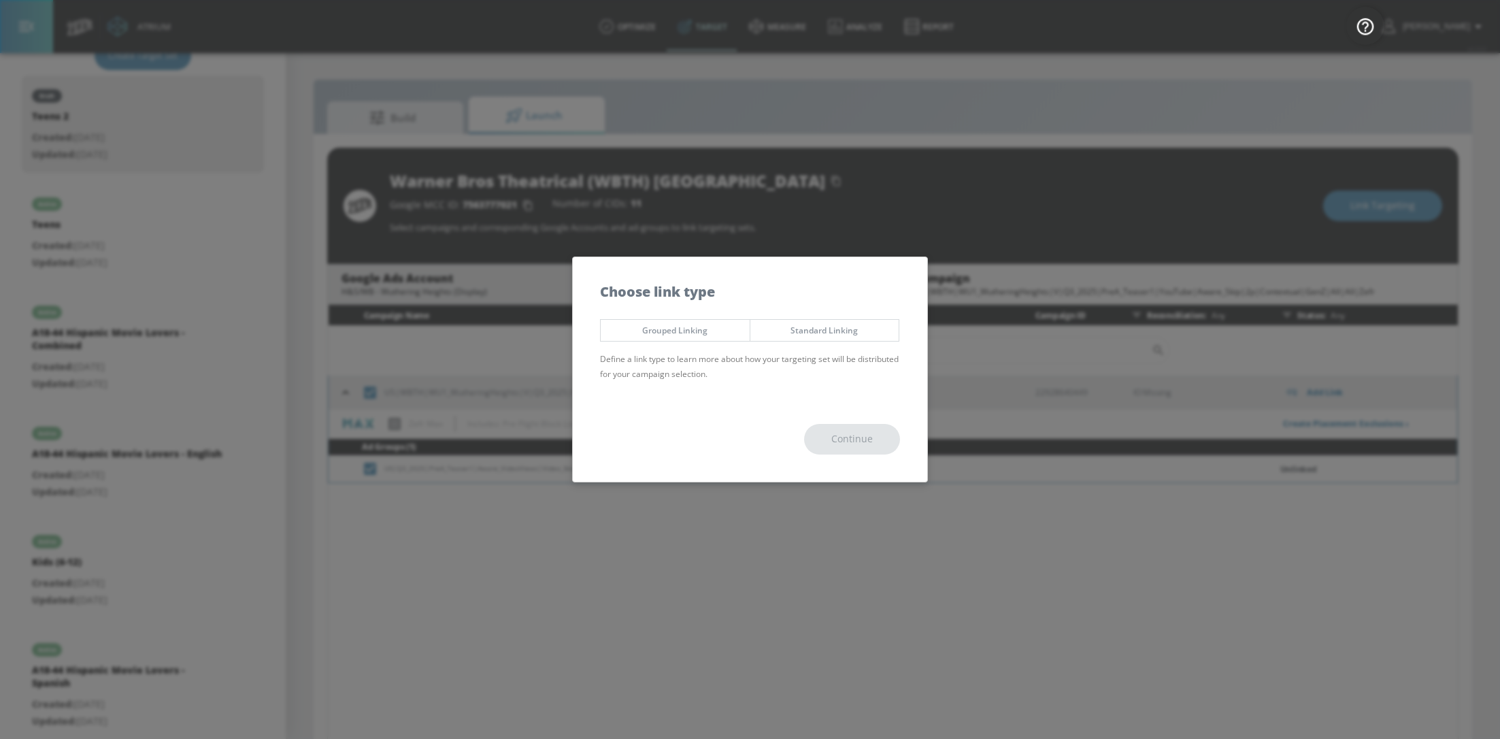
click at [791, 332] on span "Standard Linking" at bounding box center [825, 330] width 129 height 14
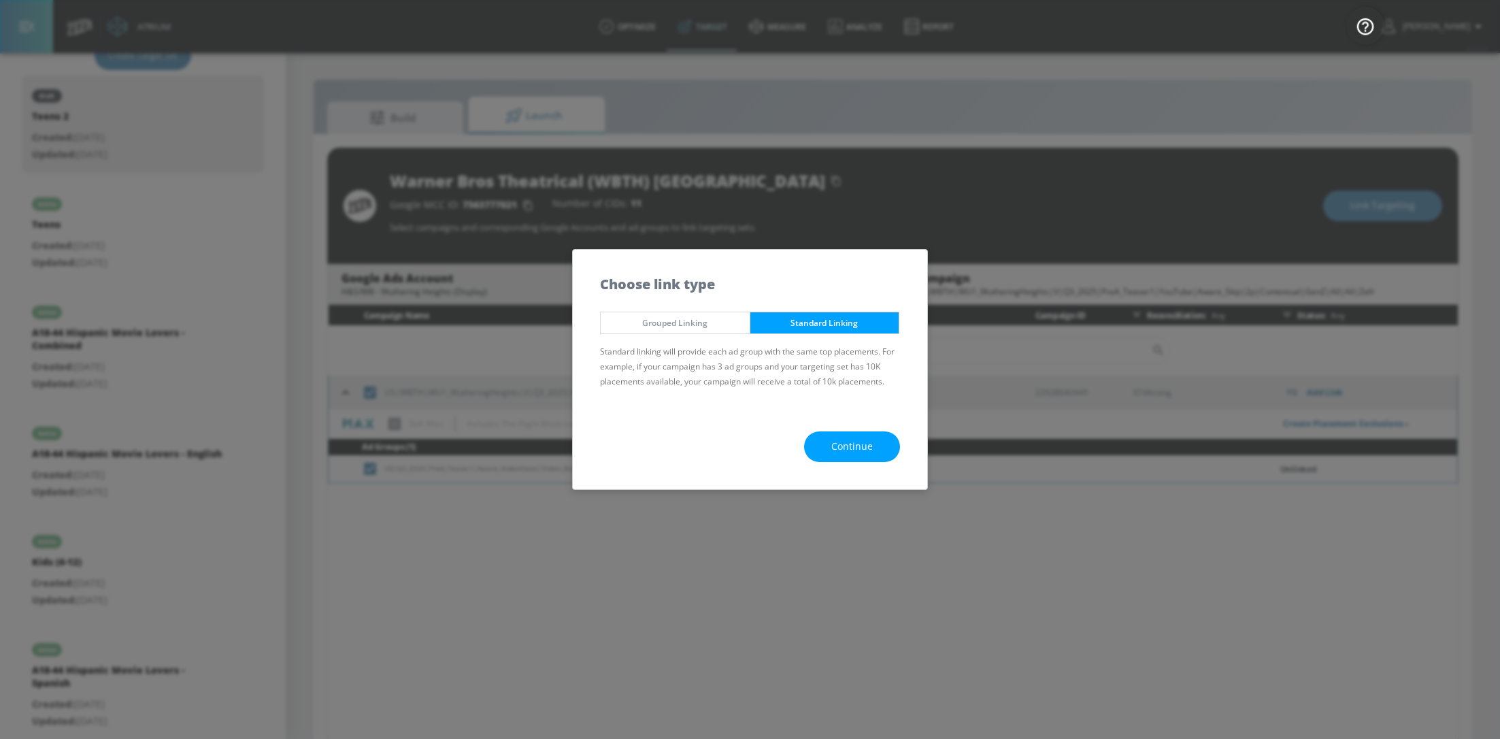
click at [829, 455] on button "Continue" at bounding box center [852, 446] width 96 height 31
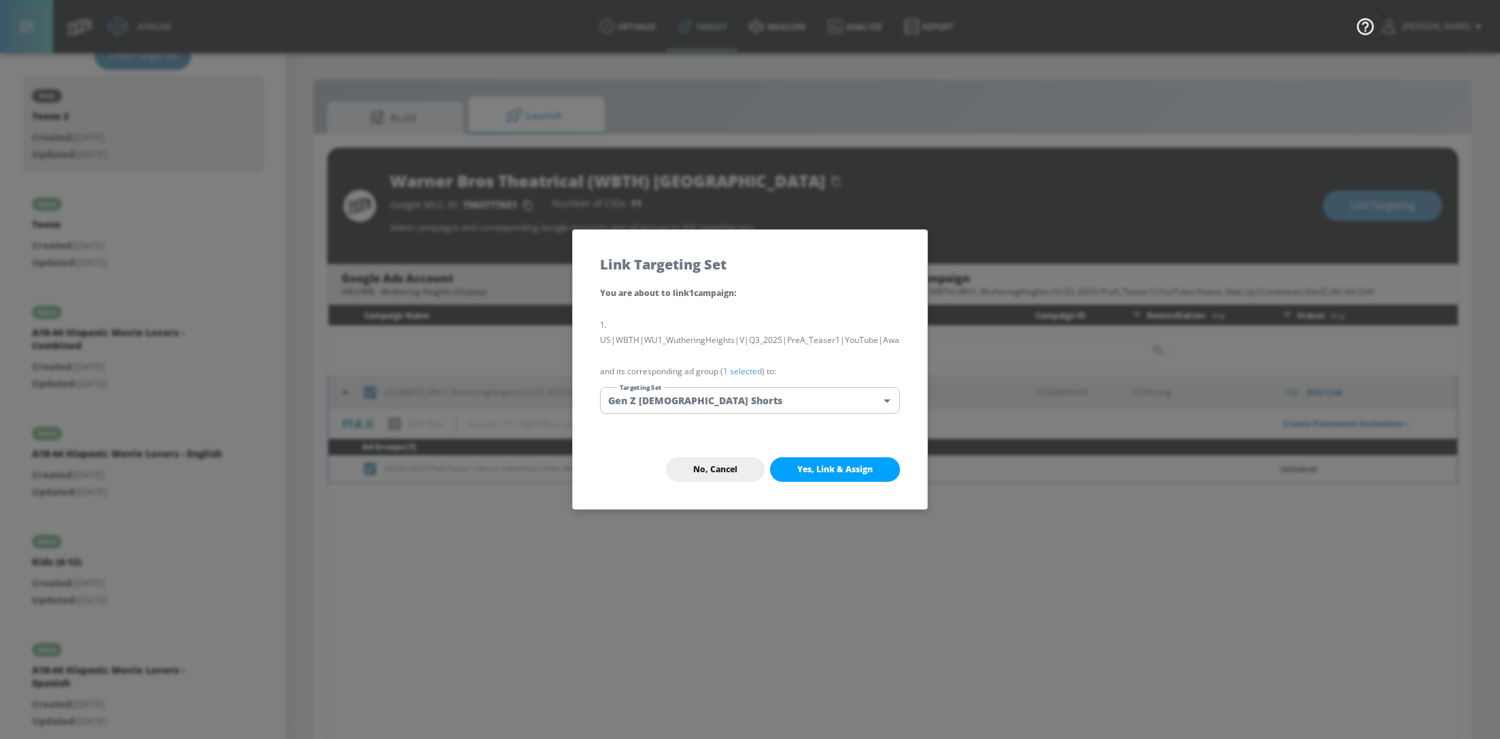
click at [761, 401] on body "Atrium optimize Target measure Analyze Report optimize Target measure Analyze R…" at bounding box center [750, 379] width 1500 height 759
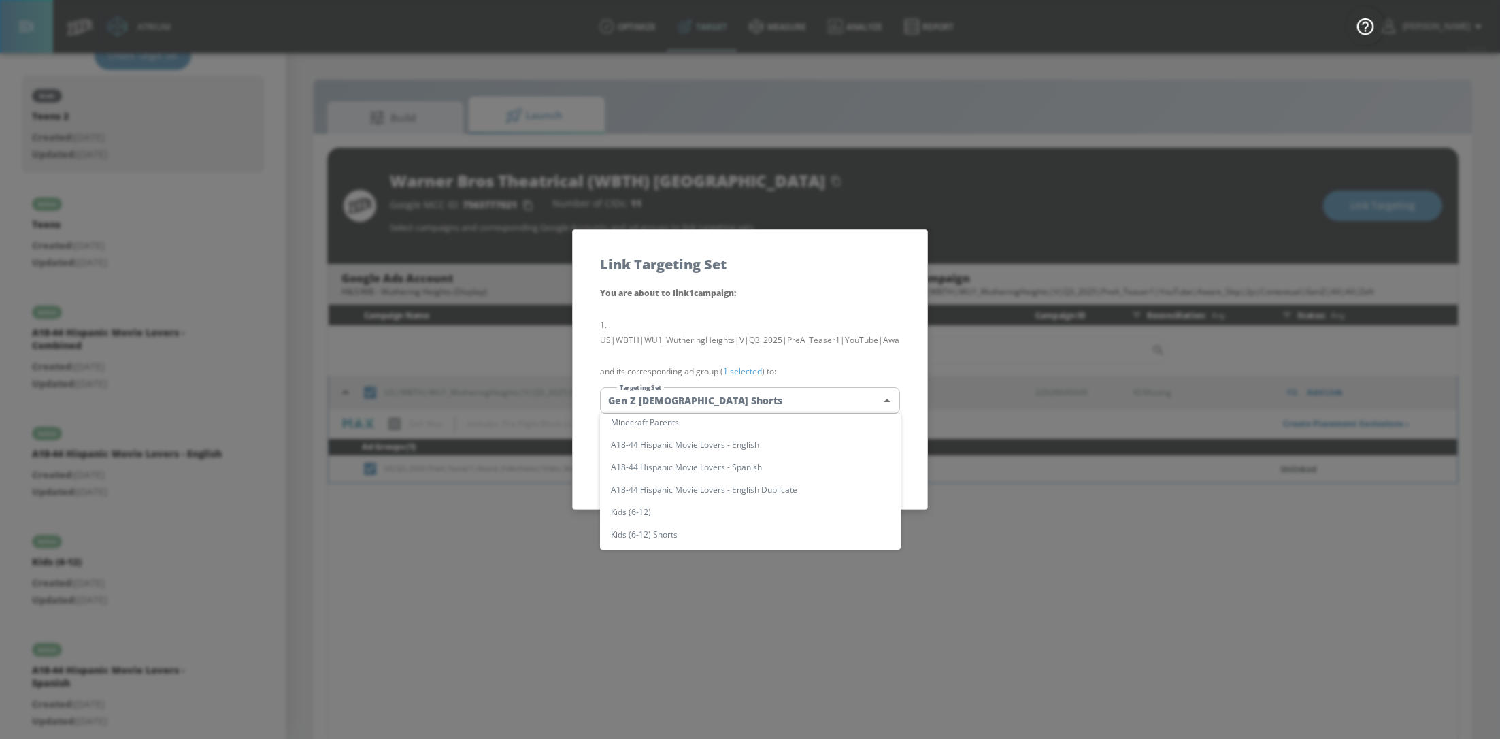
scroll to position [320, 0]
click at [976, 467] on div at bounding box center [750, 369] width 1500 height 739
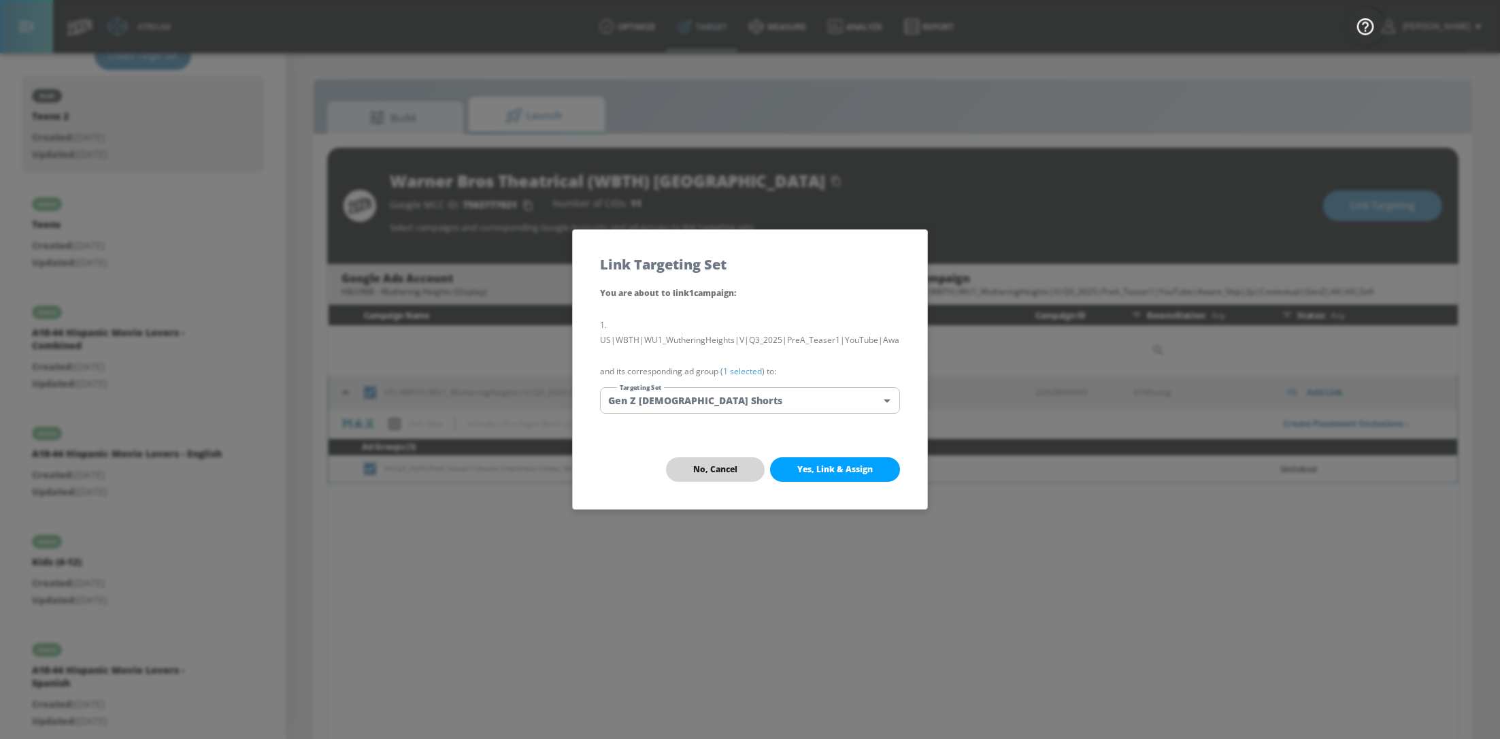
click at [706, 478] on button "No, Cancel" at bounding box center [715, 469] width 99 height 24
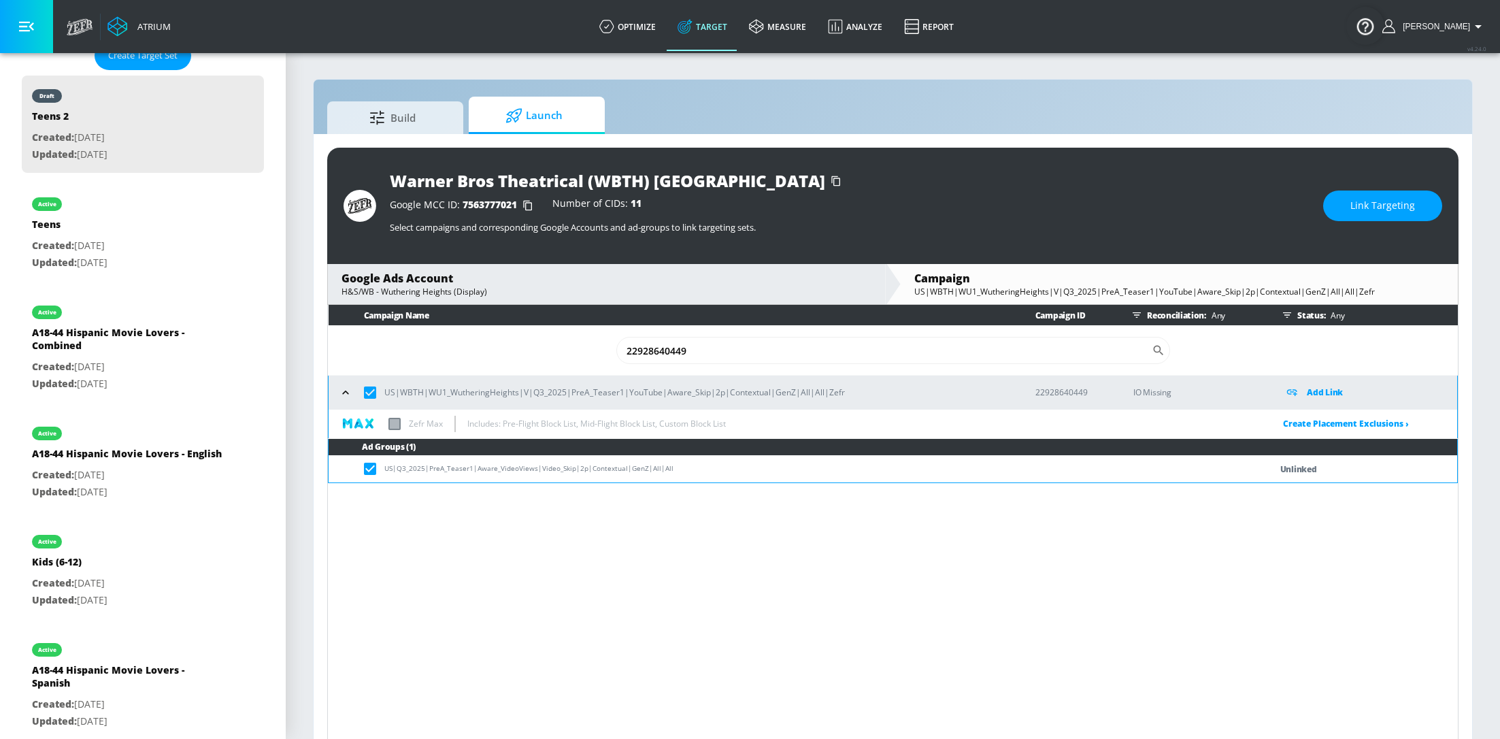
click at [369, 397] on input "checkbox" at bounding box center [370, 392] width 29 height 29
checkbox input "false"
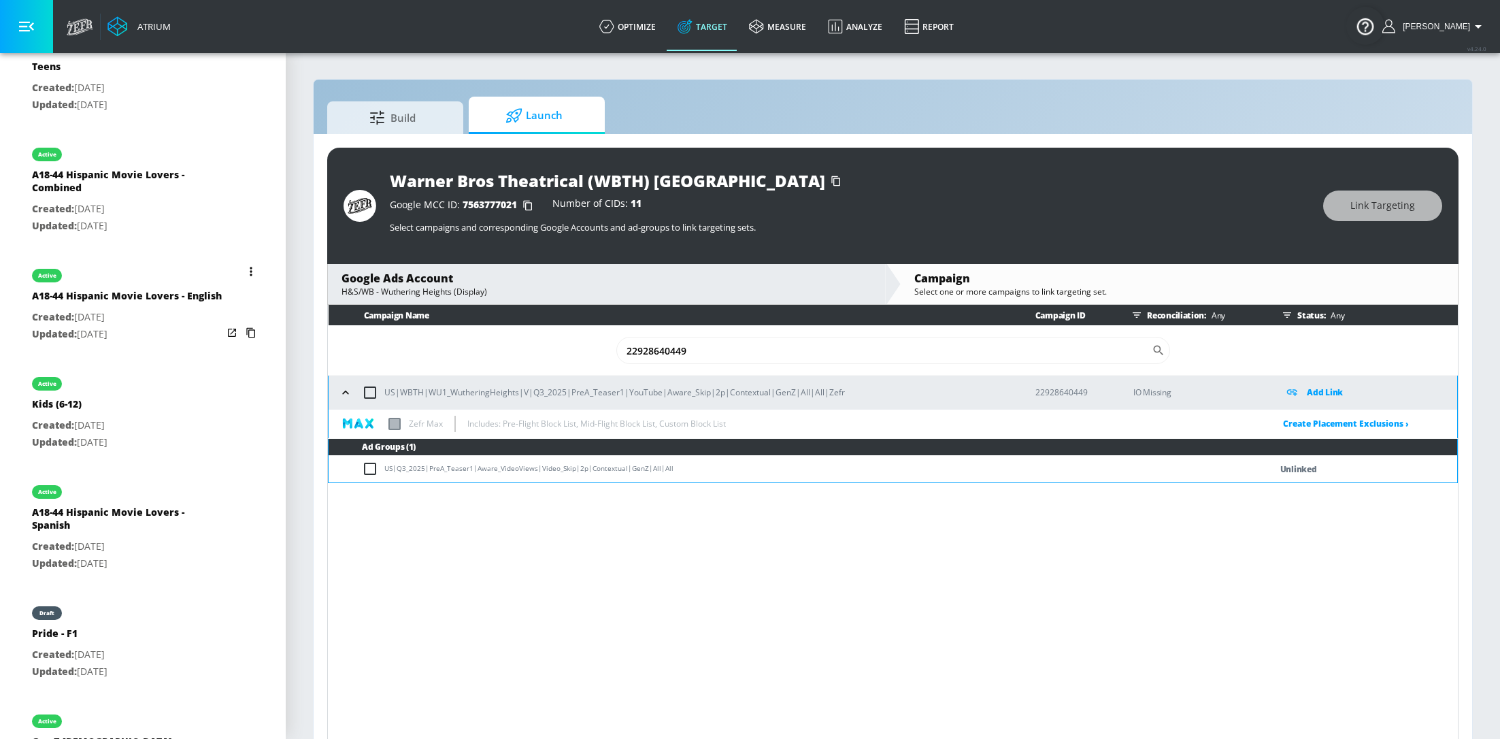
scroll to position [543, 0]
drag, startPoint x: 687, startPoint y: 474, endPoint x: 386, endPoint y: 474, distance: 300.7
click at [386, 474] on td "US|Q3_2025|PreA_Teaser1|Aware_VideoViews|Video_Skip|2p|Contextual|GenZ|All|All" at bounding box center [786, 469] width 914 height 27
copy td "US|Q3_2025|PreA_Teaser1|Aware_VideoViews|Video_Skip|2p|Contextual|GenZ|All|All"
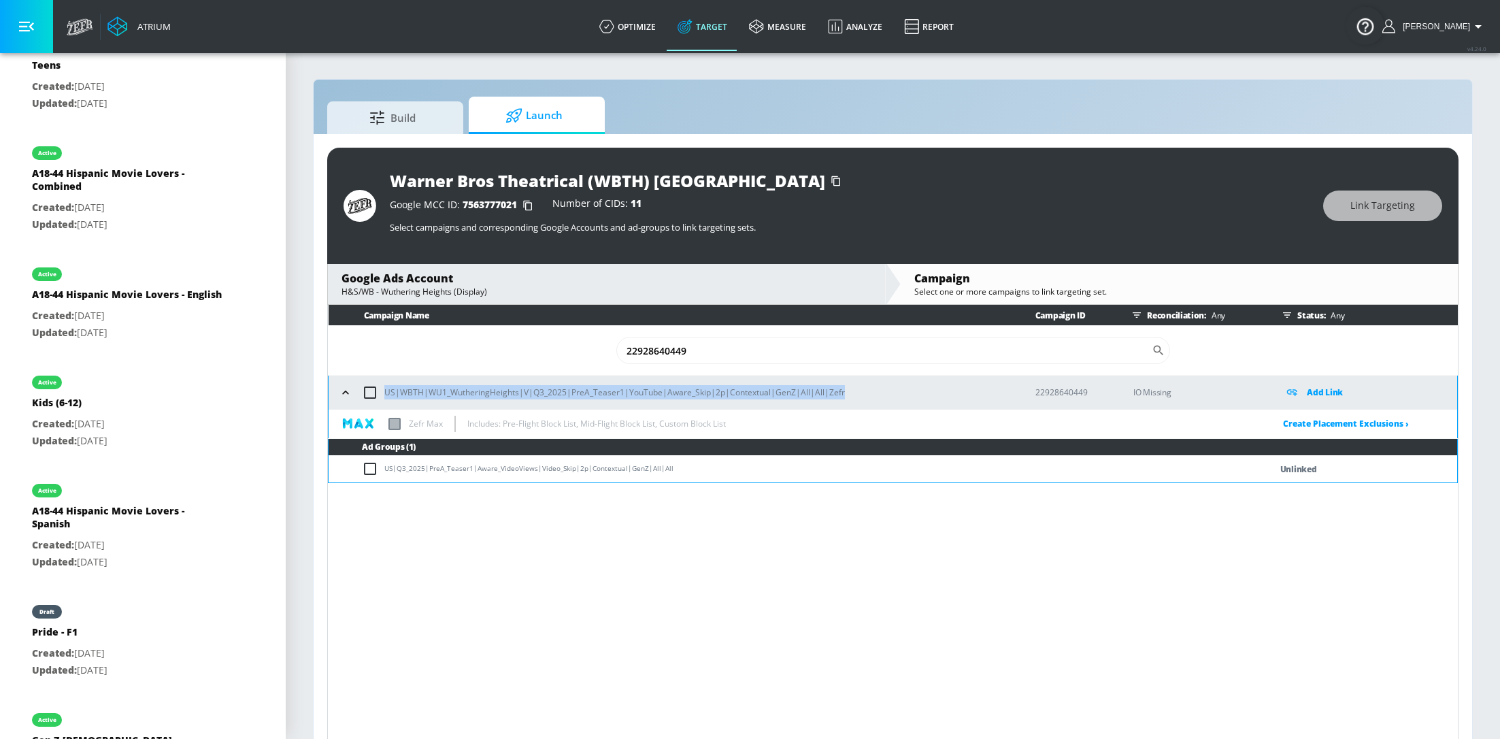
drag, startPoint x: 857, startPoint y: 396, endPoint x: 386, endPoint y: 391, distance: 471.5
click at [386, 391] on div "US|WBTH|WU1_WutheringHeights|V|Q3_2025|PreA_Teaser1|YouTube|Aware_Skip|2p|Conte…" at bounding box center [674, 392] width 678 height 29
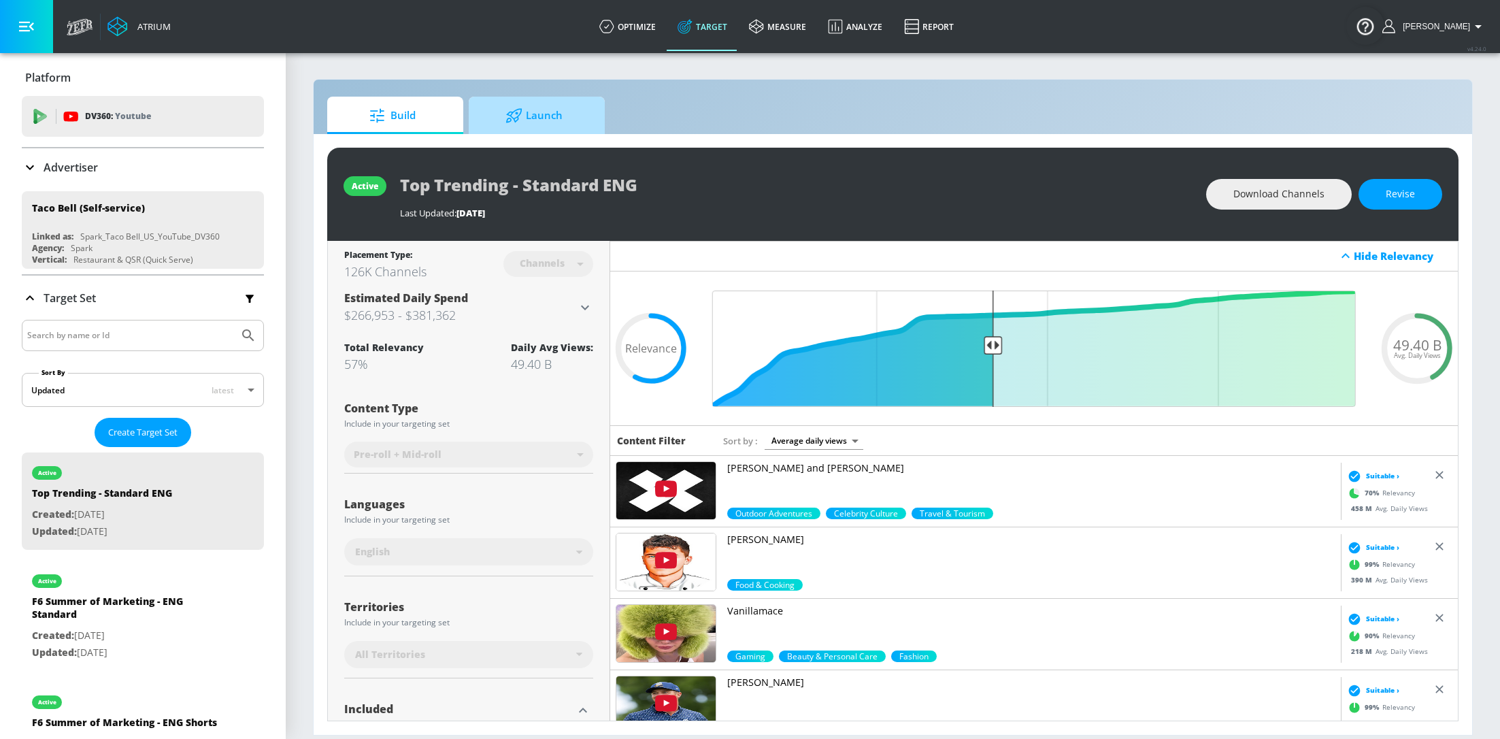
click at [529, 113] on span "Launch" at bounding box center [533, 115] width 103 height 33
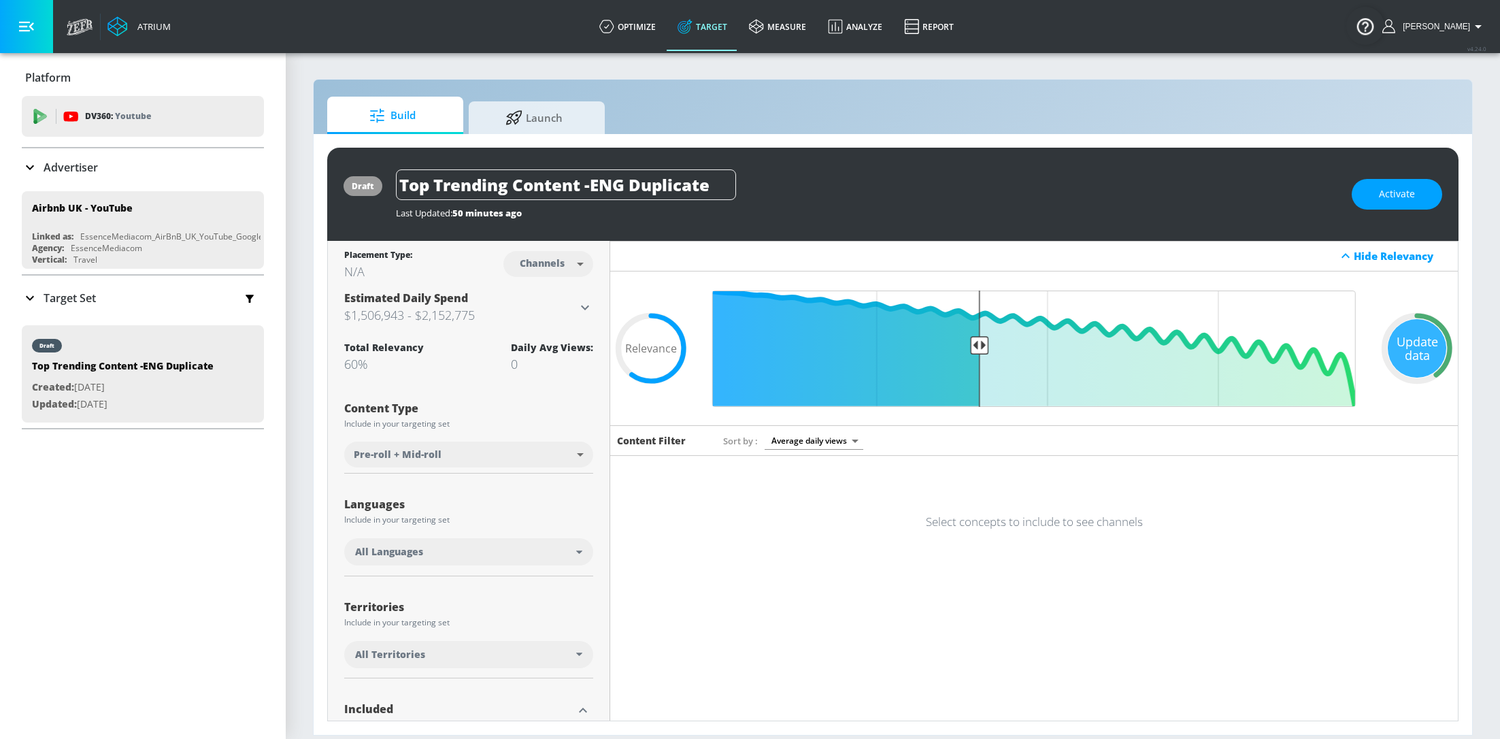
scroll to position [264, 0]
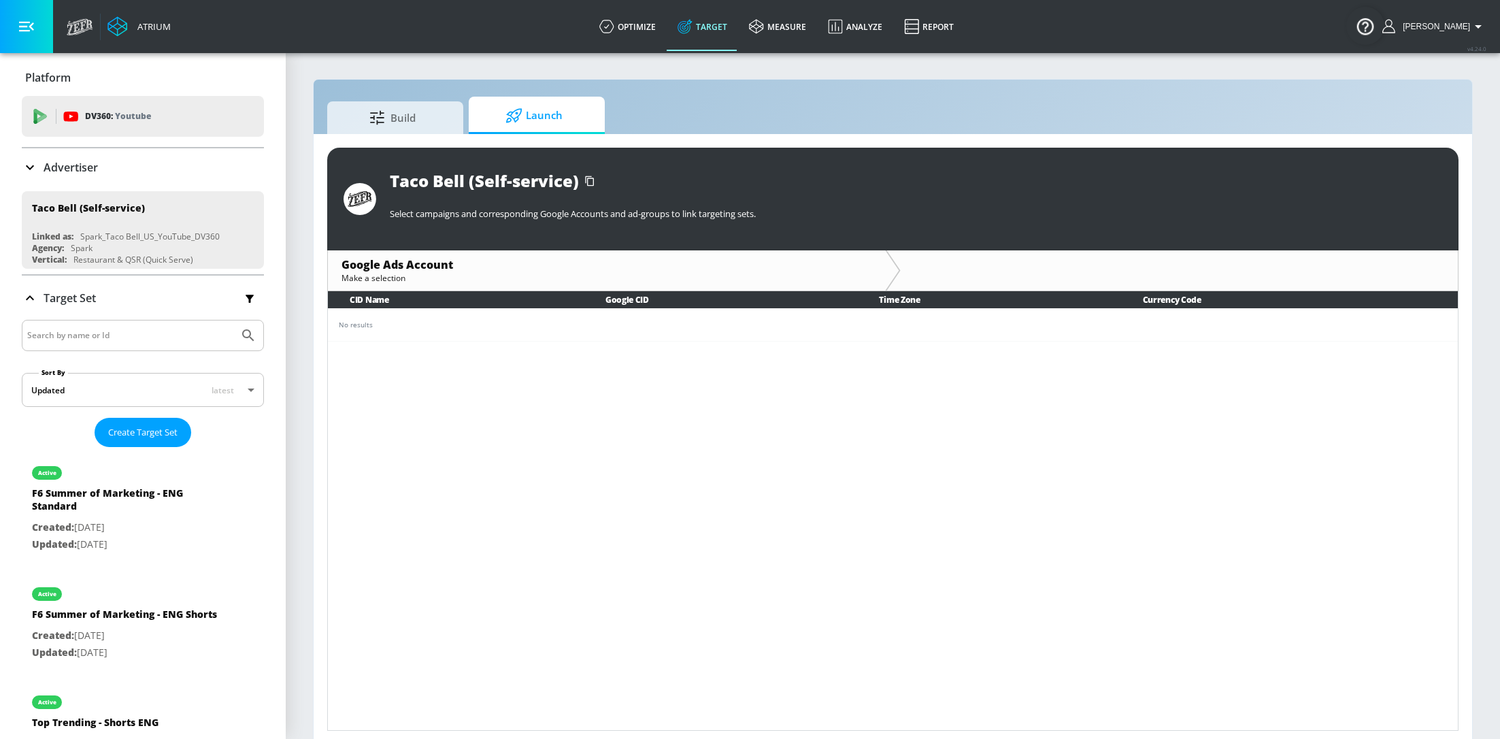
click at [83, 170] on p "Advertiser" at bounding box center [71, 167] width 54 height 15
